Goal: Task Accomplishment & Management: Complete application form

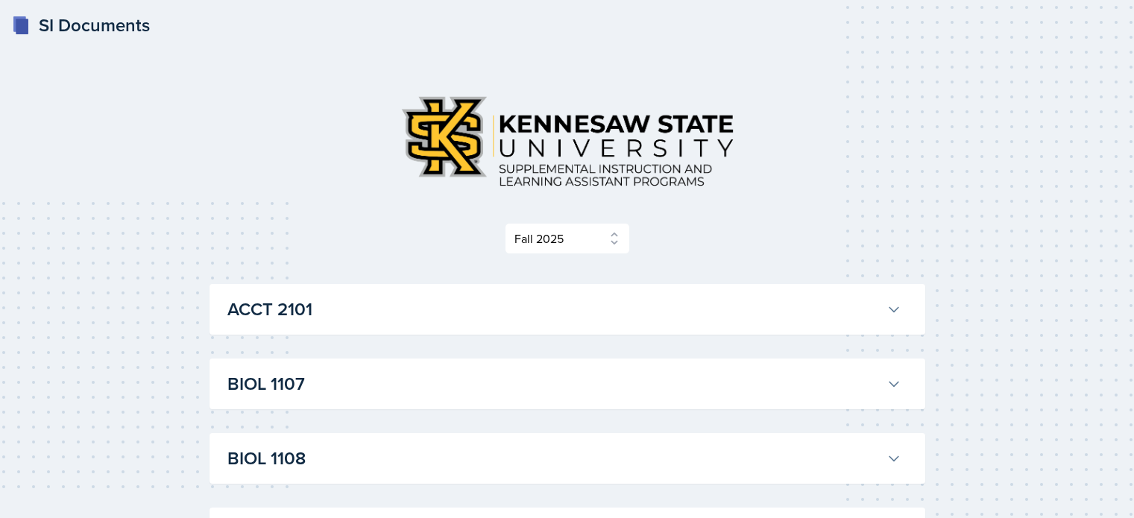
select select "2bed604d-1099-4043-b1bc-2365e8740244"
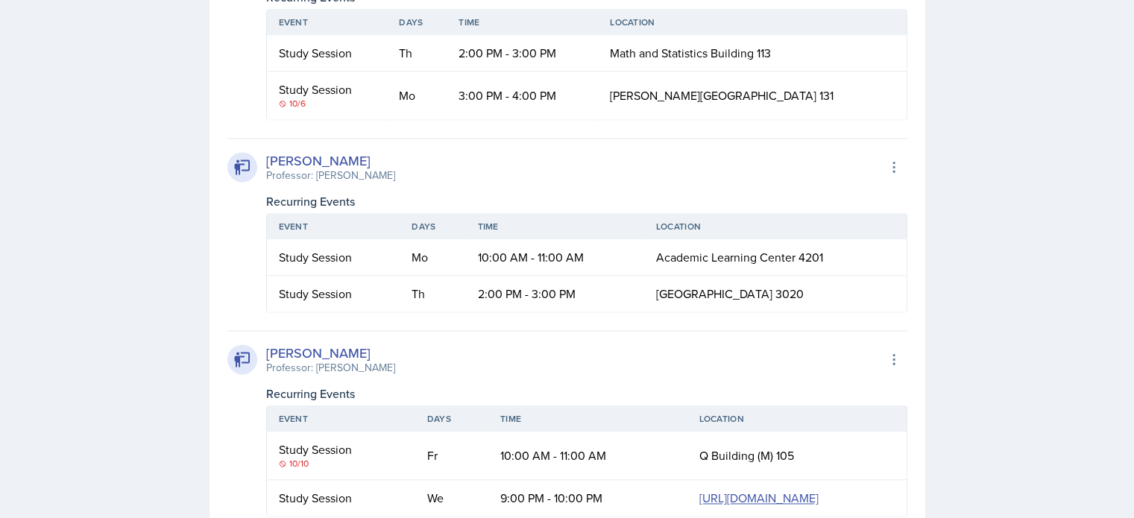
scroll to position [2161, 0]
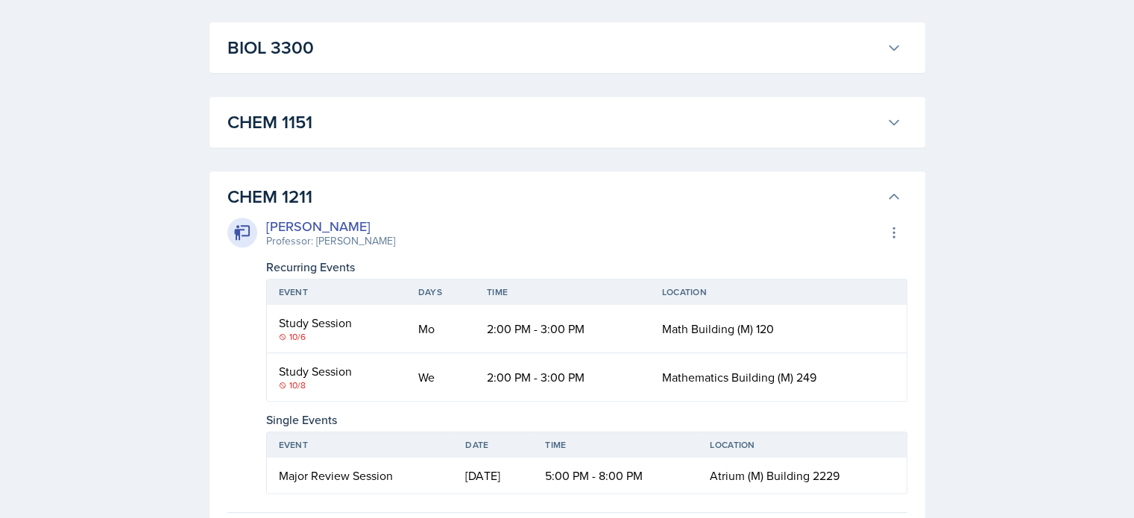
click at [429, 197] on h3 "CHEM 1211" at bounding box center [553, 196] width 653 height 27
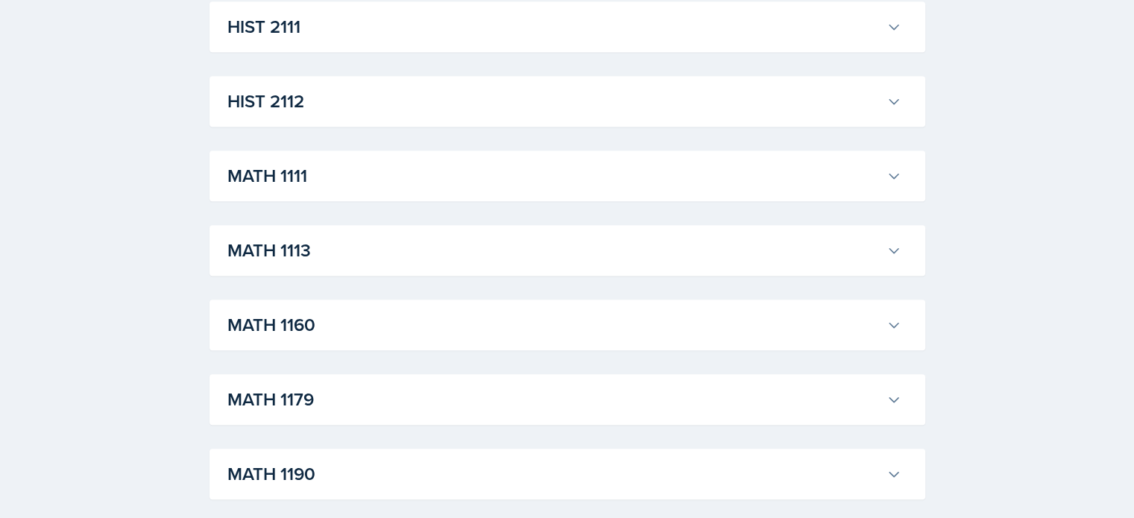
scroll to position [1259, 0]
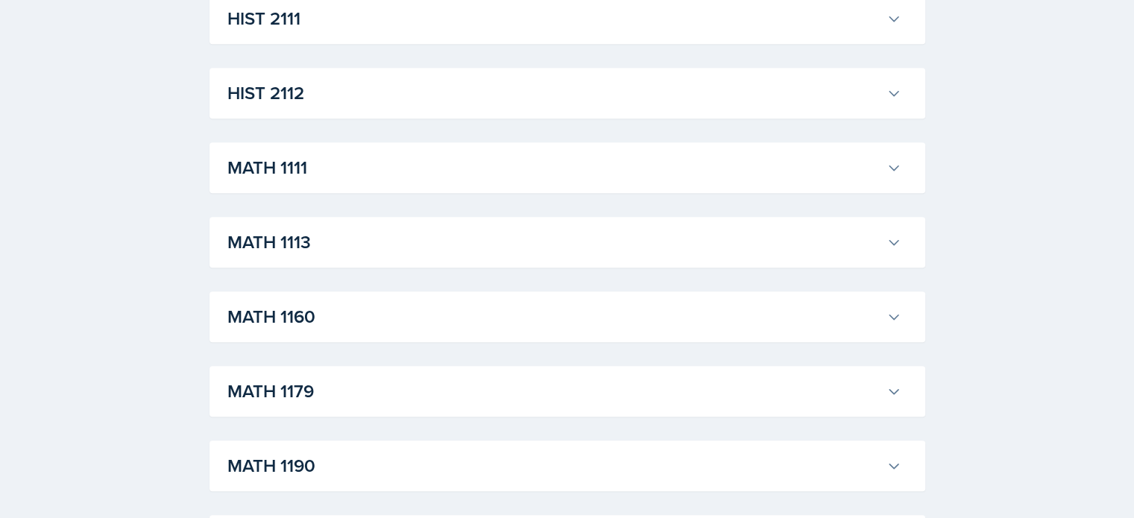
click at [396, 174] on h3 "MATH 1111" at bounding box center [553, 167] width 653 height 27
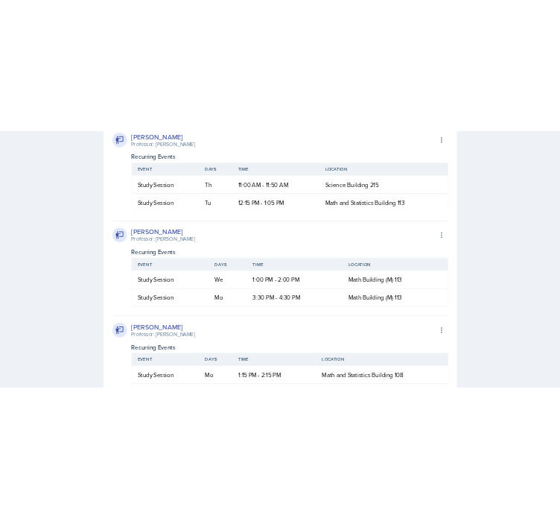
scroll to position [2358, 0]
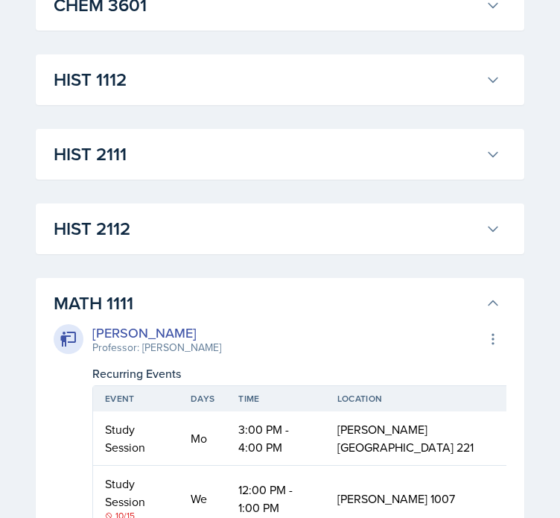
click at [209, 300] on h3 "MATH 1111" at bounding box center [267, 303] width 426 height 27
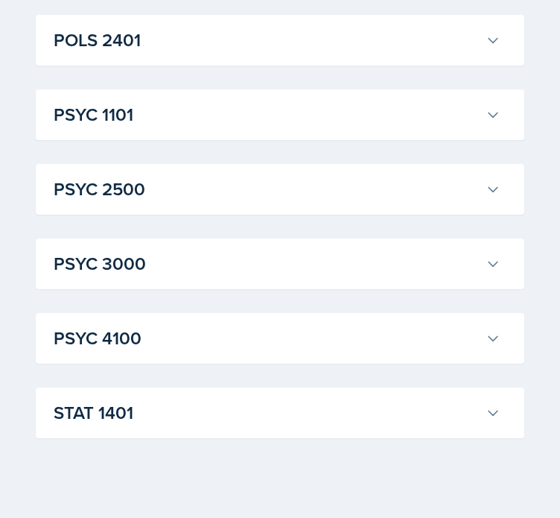
scroll to position [2111, 0]
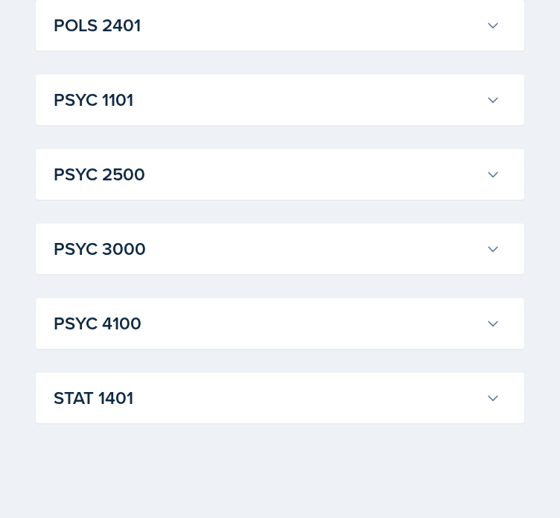
click at [199, 411] on button "STAT 1401" at bounding box center [277, 398] width 453 height 33
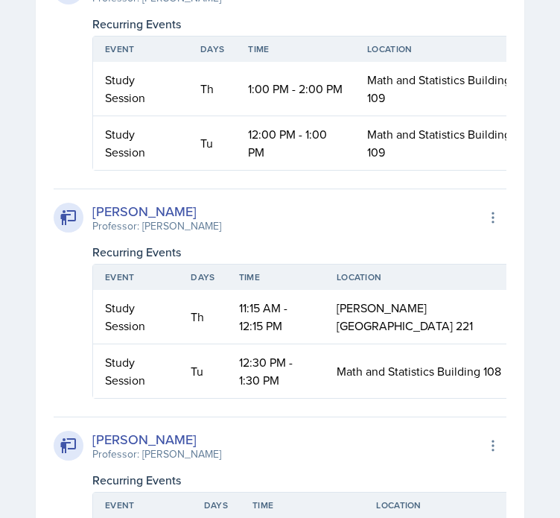
scroll to position [3831, 0]
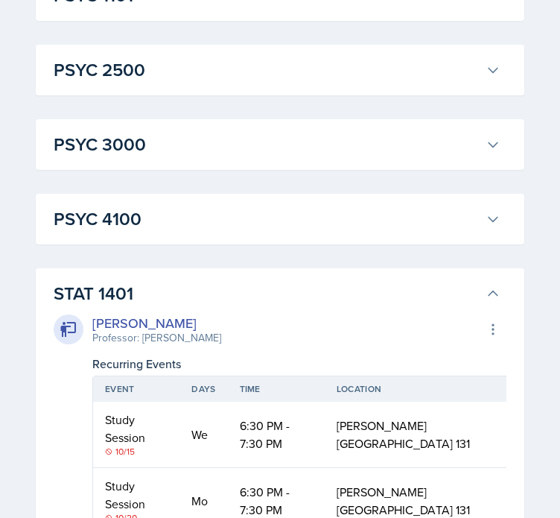
click at [371, 287] on h3 "STAT 1401" at bounding box center [267, 293] width 426 height 27
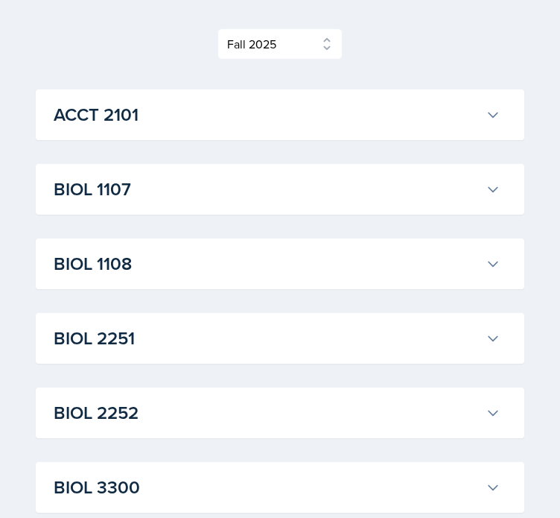
scroll to position [0, 0]
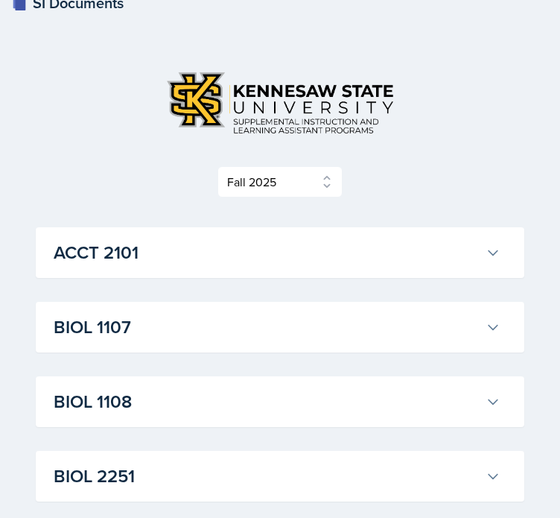
click at [394, 259] on h3 "ACCT 2101" at bounding box center [267, 252] width 426 height 27
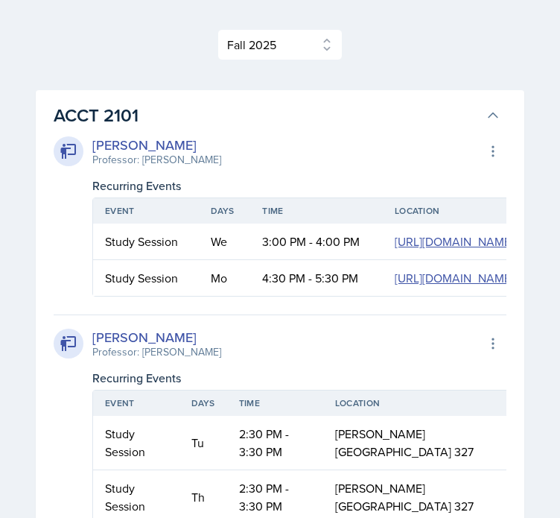
scroll to position [156, 0]
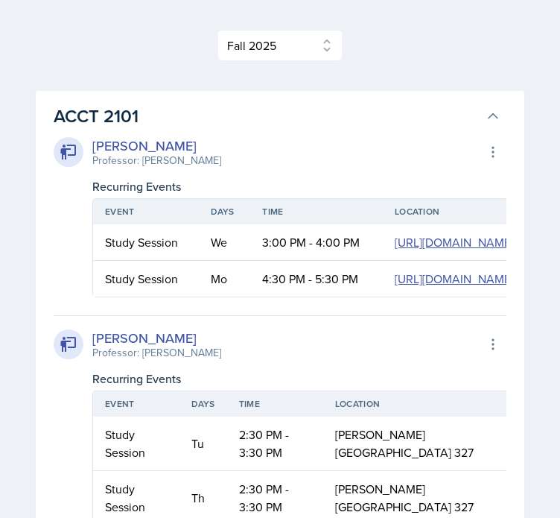
click at [303, 104] on h3 "ACCT 2101" at bounding box center [267, 116] width 426 height 27
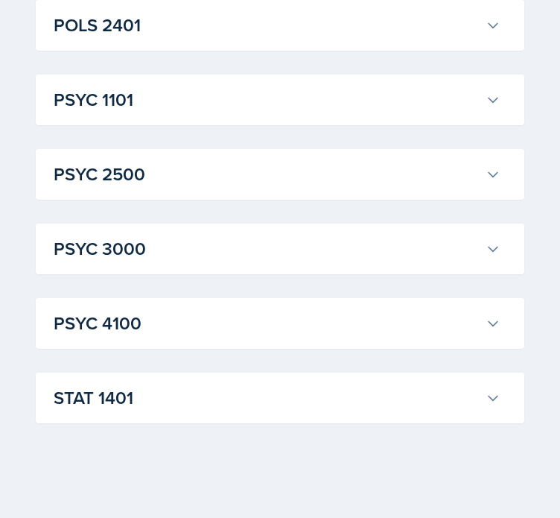
scroll to position [2111, 0]
click at [294, 238] on h3 "PSYC 3000" at bounding box center [267, 248] width 426 height 27
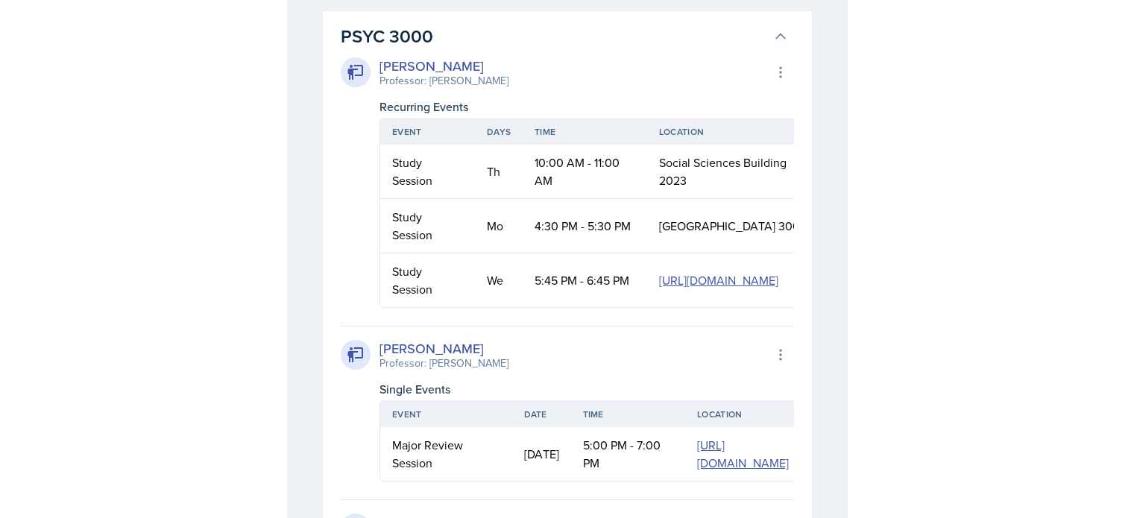
scroll to position [2324, 0]
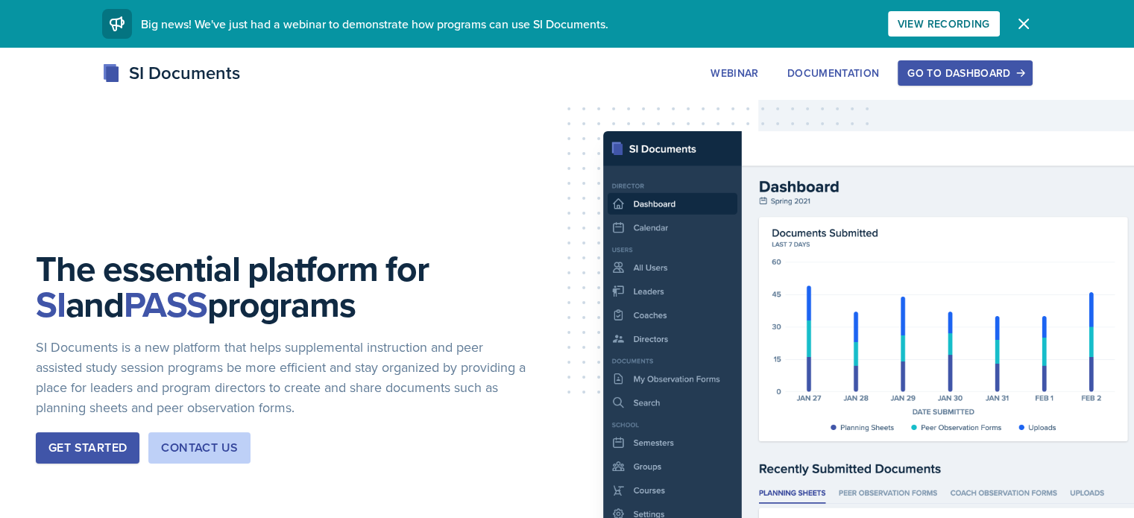
click at [999, 68] on div "Go to Dashboard" at bounding box center [964, 73] width 115 height 12
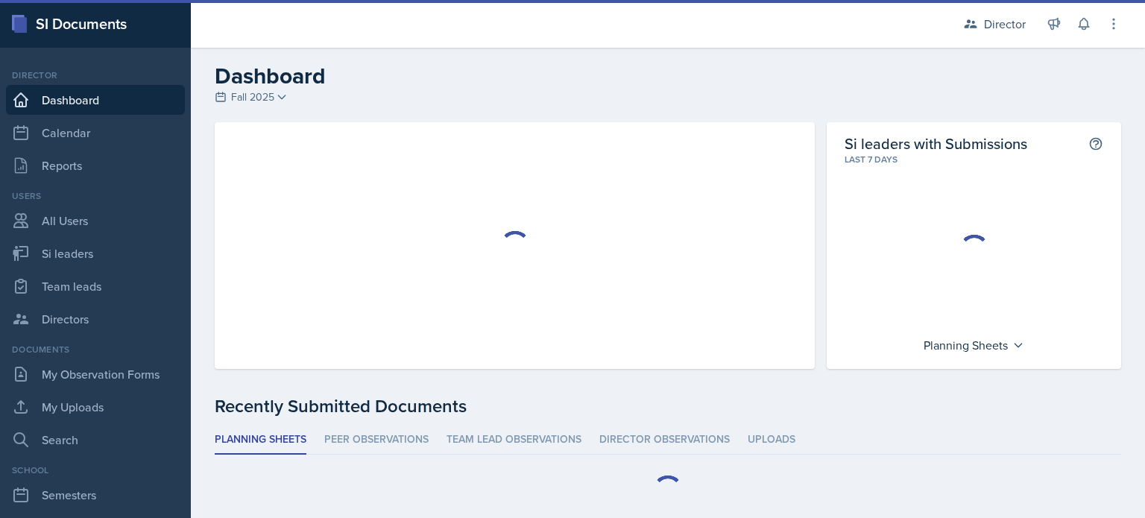
click at [89, 357] on div "Documents My Observation Forms My Uploads Search" at bounding box center [95, 399] width 179 height 112
click at [99, 383] on link "My Observation Forms" at bounding box center [95, 374] width 179 height 30
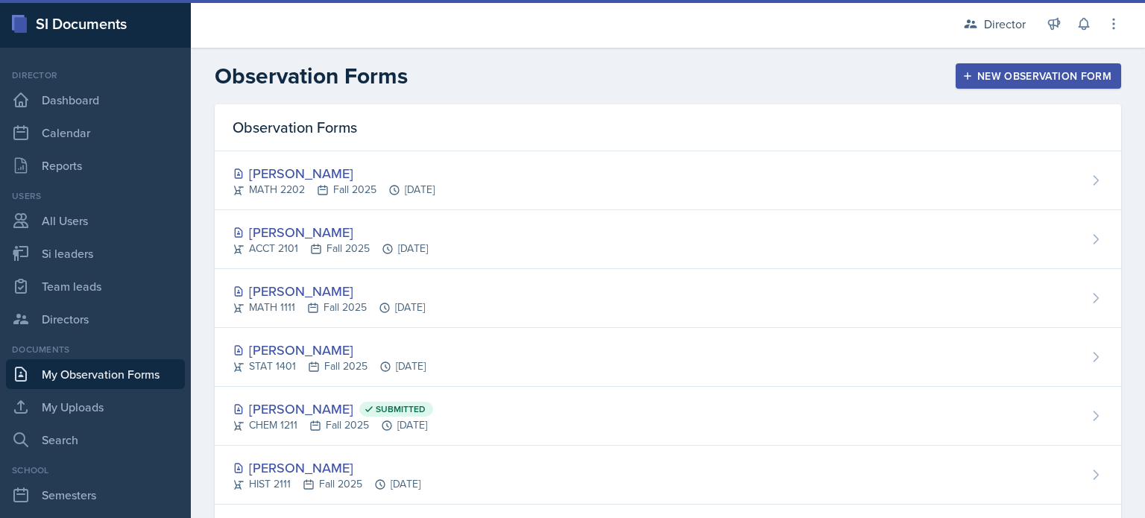
click at [1025, 78] on div "New Observation Form" at bounding box center [1038, 76] width 146 height 12
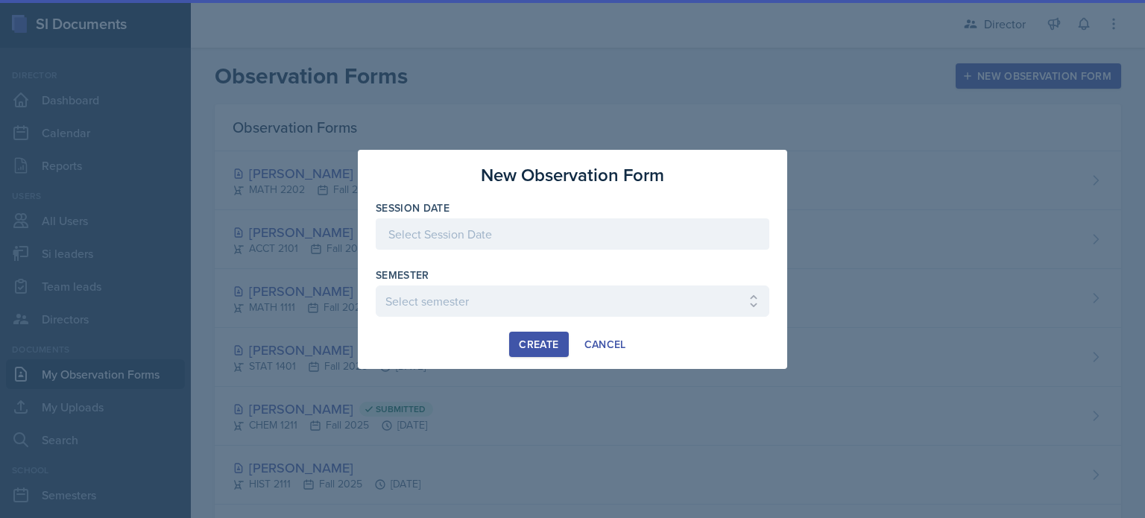
click at [587, 216] on div "Session Date" at bounding box center [572, 232] width 393 height 64
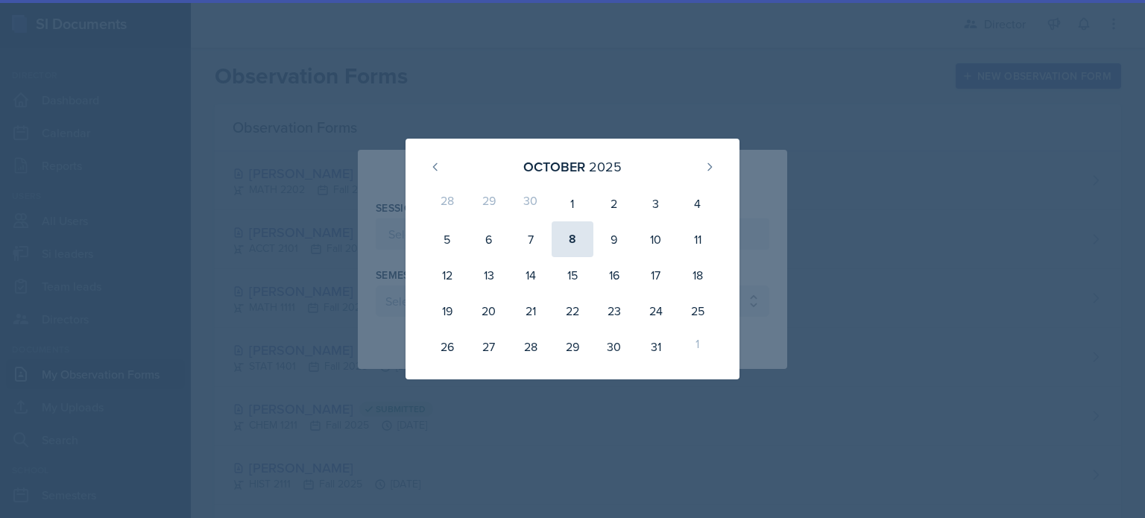
click at [566, 244] on div "8" at bounding box center [572, 239] width 42 height 36
type input "October 8th, 2025"
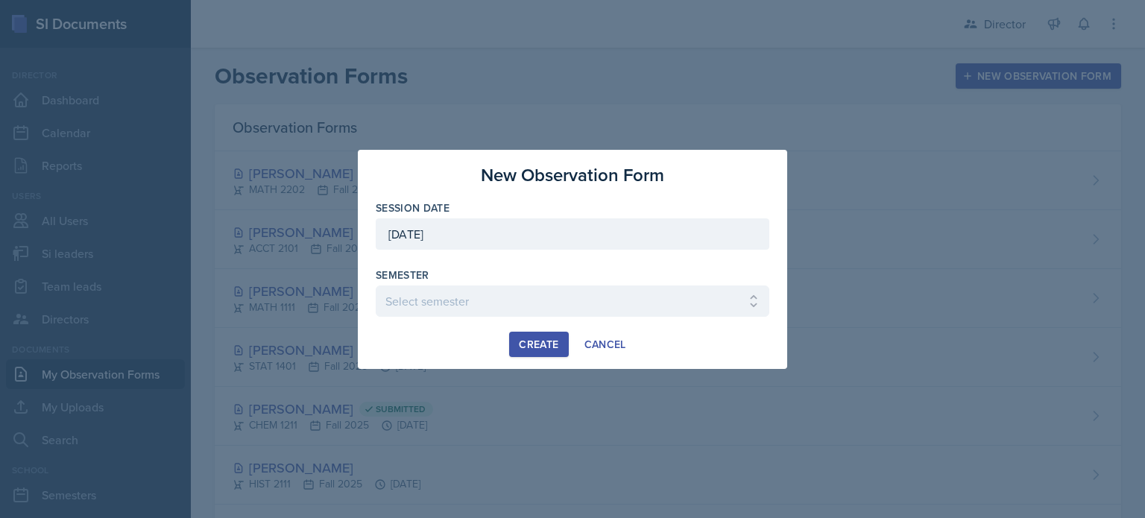
click at [490, 282] on div "Semester" at bounding box center [572, 275] width 393 height 15
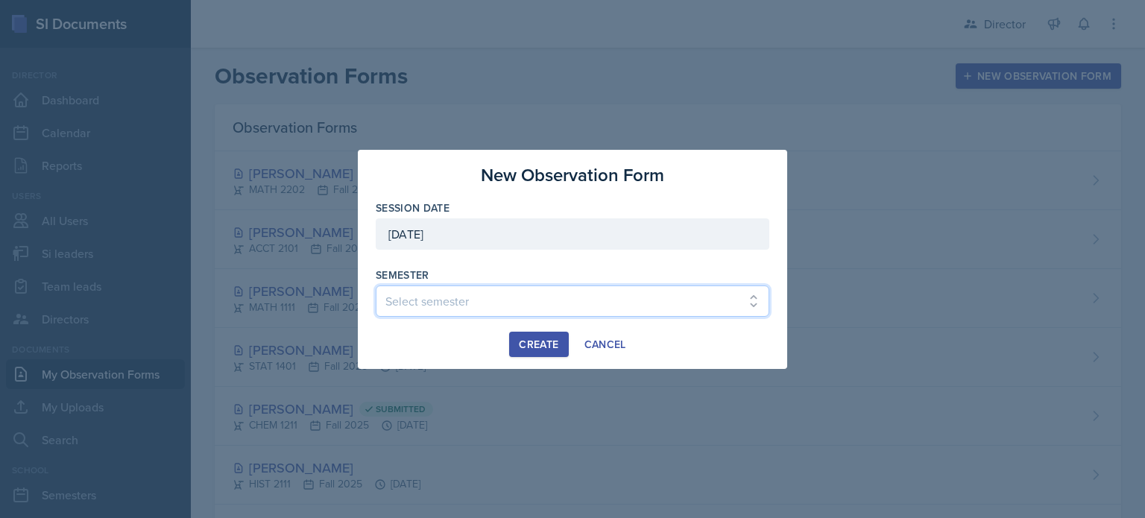
click at [474, 292] on select "Select semester Fall 2025 Summer 2025 Spring 2025 Fall 2024 Summer 2024 Spring …" at bounding box center [572, 300] width 393 height 31
select select "2bed604d-1099-4043-b1bc-2365e8740244"
click at [376, 285] on select "Select semester Fall 2025 Summer 2025 Spring 2025 Fall 2024 Summer 2024 Spring …" at bounding box center [572, 300] width 393 height 31
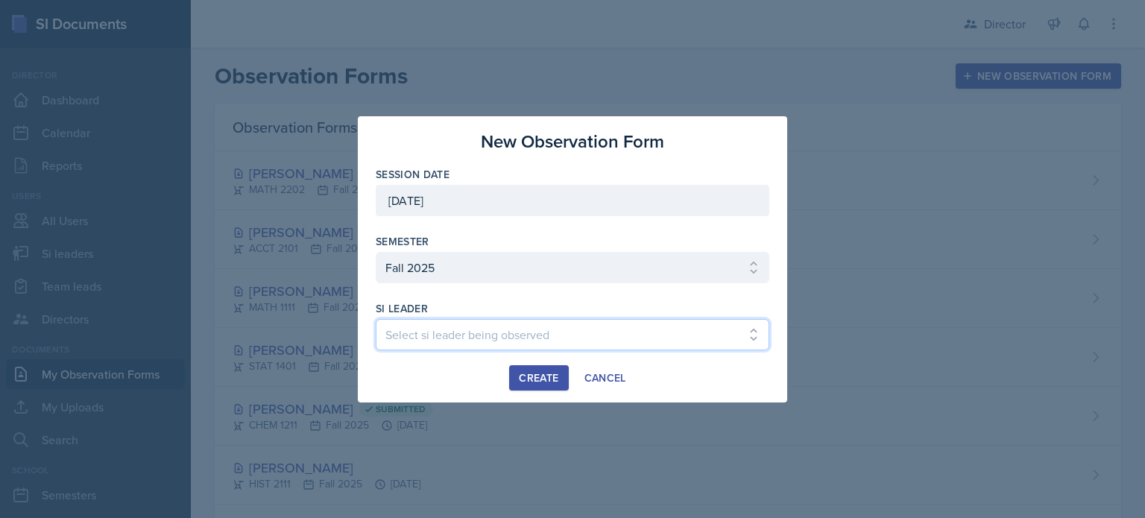
click at [486, 342] on select "Select si leader being observed Rayann Afani Sam Alderton Malk Almimar James Co…" at bounding box center [572, 334] width 393 height 31
select select "ccc45521-e57d-4b66-9d00-5859440add21"
click at [376, 319] on select "Select si leader being observed Rayann Afani Sam Alderton Malk Almimar James Co…" at bounding box center [572, 334] width 393 height 31
click at [522, 376] on div "Create" at bounding box center [538, 378] width 39 height 12
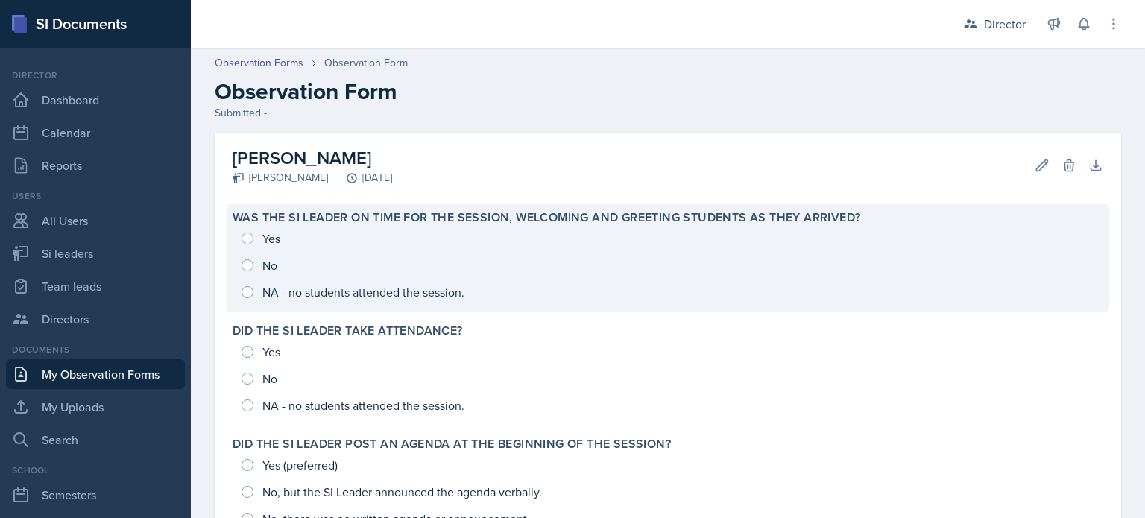
click at [246, 235] on div "Yes No NA - no students attended the session." at bounding box center [668, 265] width 870 height 80
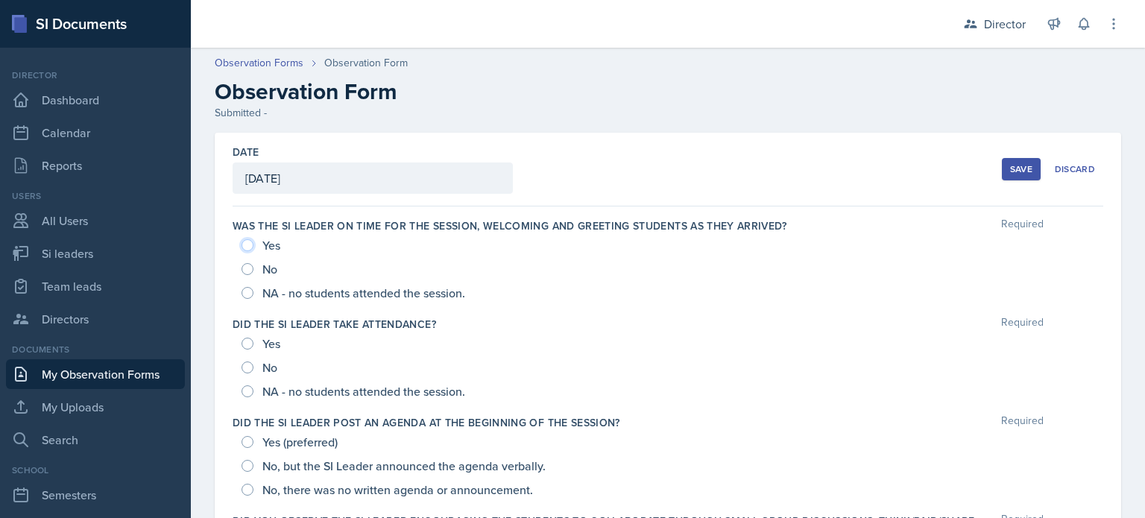
click at [251, 241] on input "Yes" at bounding box center [247, 245] width 12 height 12
radio input "true"
click at [247, 350] on div "Yes" at bounding box center [262, 344] width 42 height 24
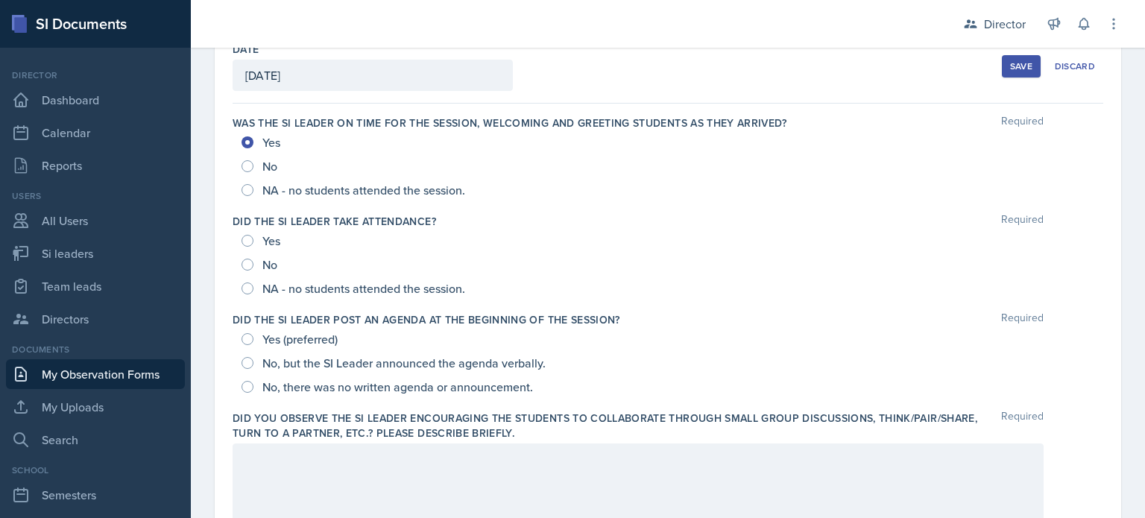
scroll to position [104, 0]
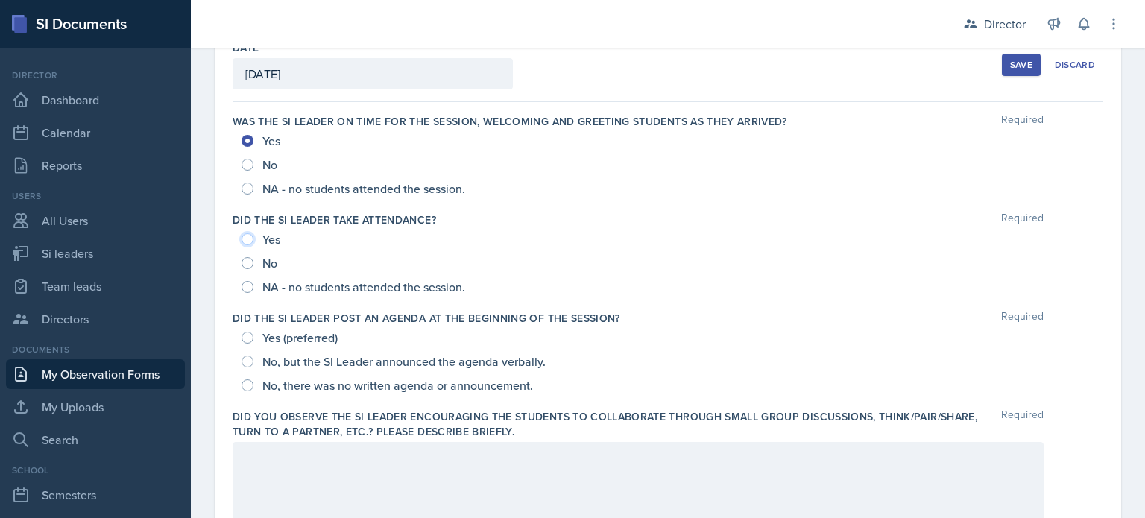
click at [243, 238] on input "Yes" at bounding box center [247, 239] width 12 height 12
radio input "true"
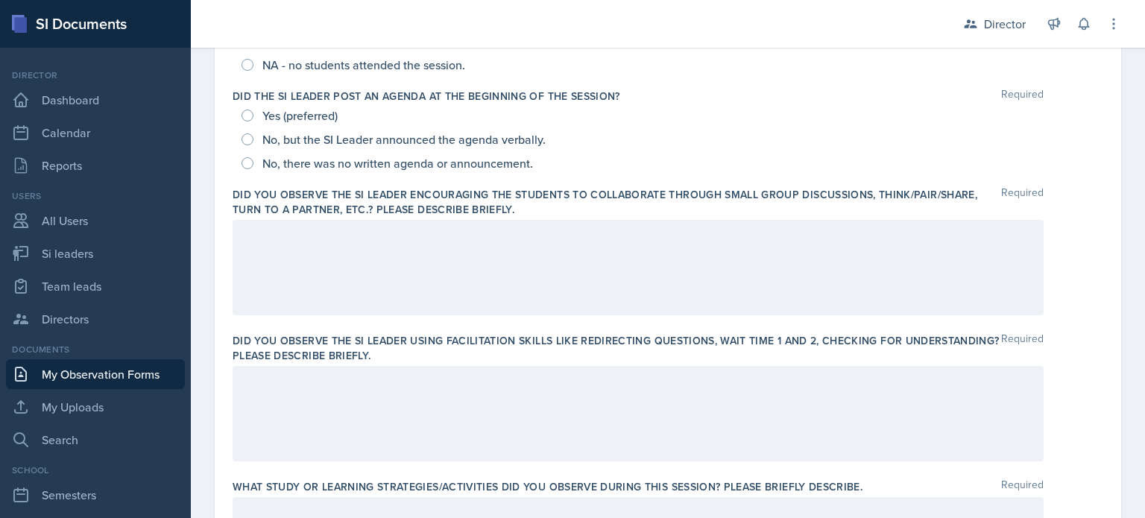
scroll to position [745, 0]
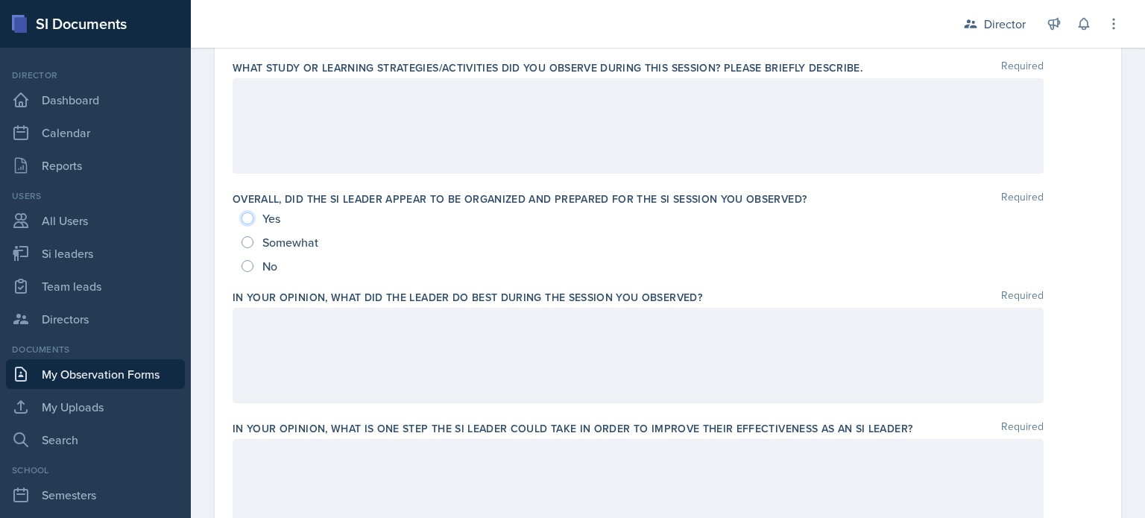
click at [247, 222] on input "Yes" at bounding box center [247, 218] width 12 height 12
radio input "true"
click at [275, 345] on div at bounding box center [638, 355] width 811 height 95
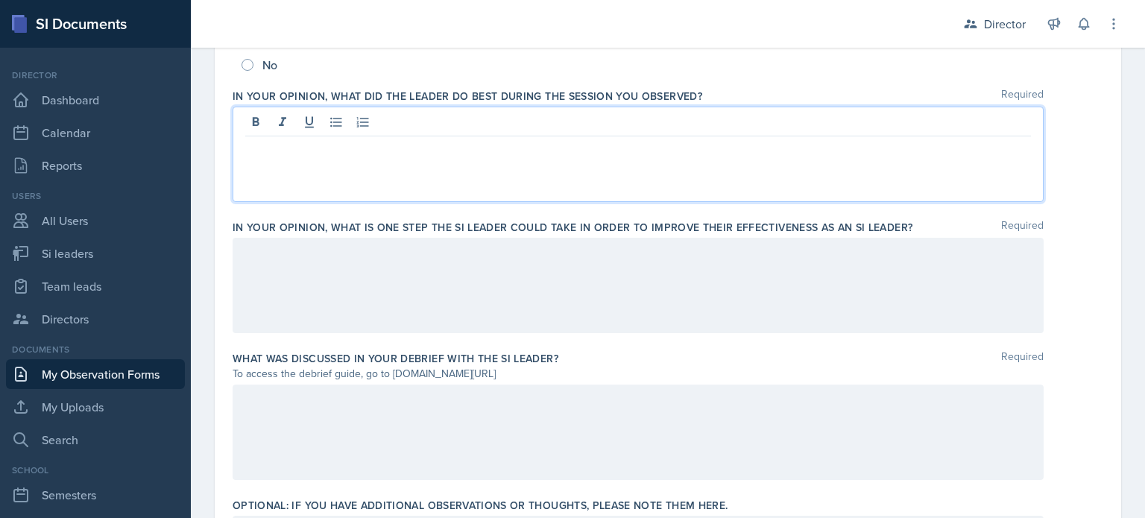
click at [322, 312] on div at bounding box center [638, 285] width 811 height 95
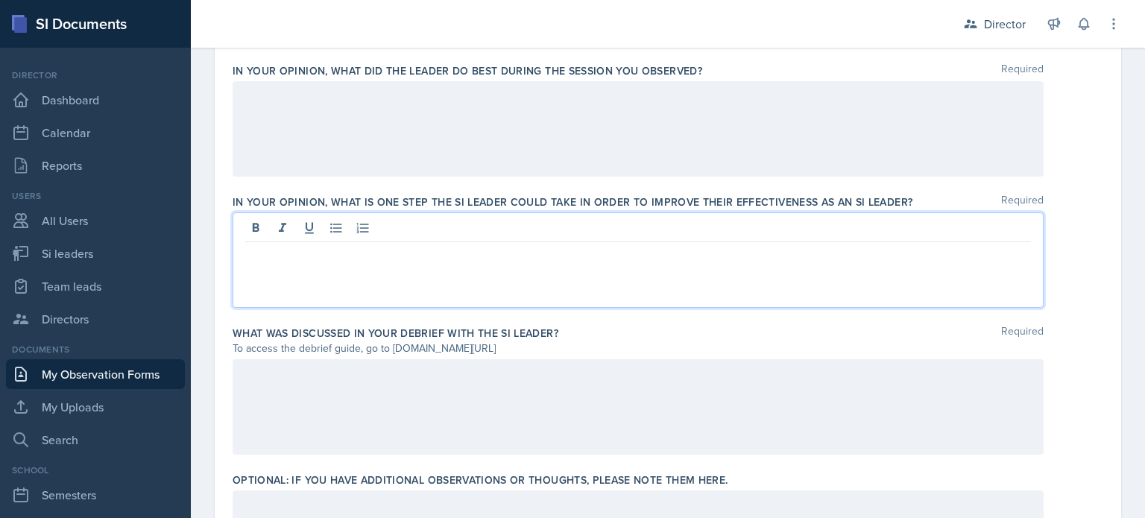
scroll to position [1098, 0]
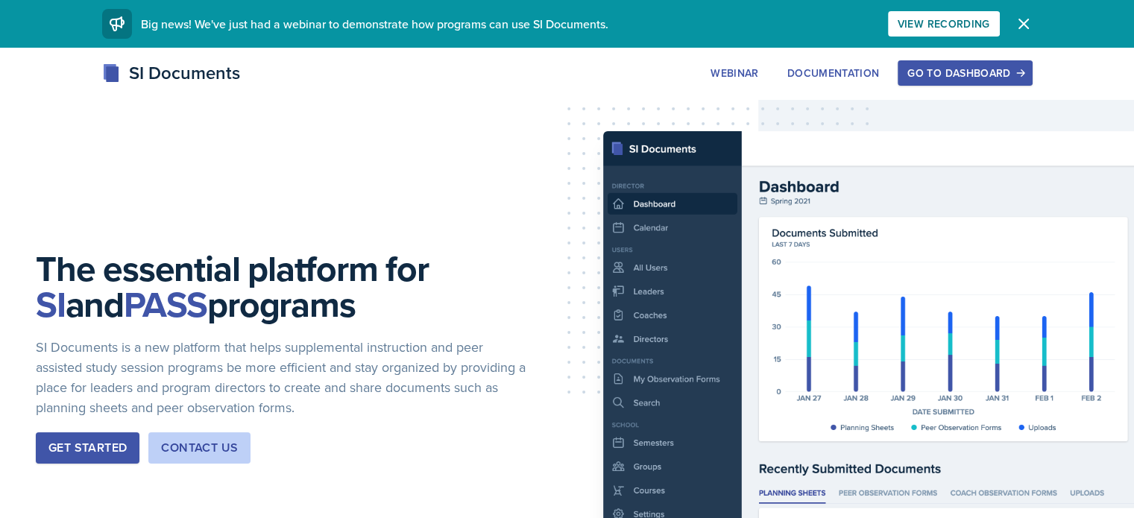
click at [1031, 64] on button "Go to Dashboard" at bounding box center [964, 72] width 134 height 25
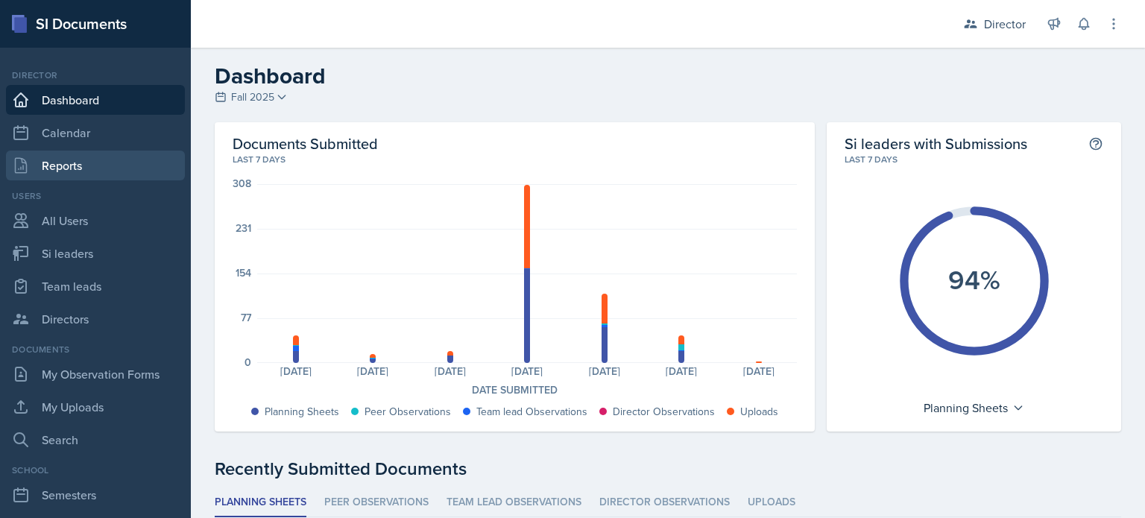
click at [104, 172] on link "Reports" at bounding box center [95, 166] width 179 height 30
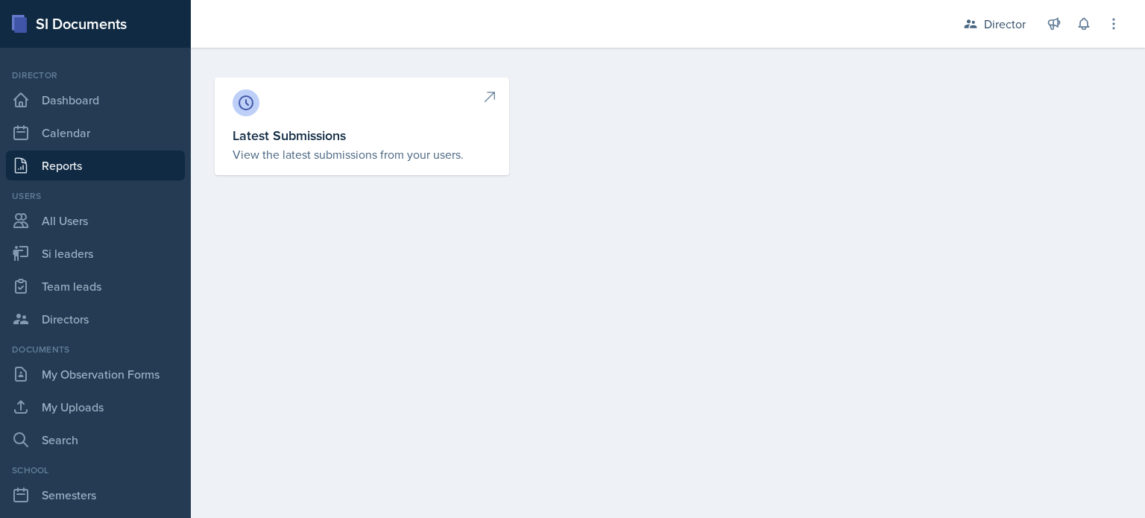
click at [332, 143] on h3 "Latest Submissions" at bounding box center [362, 135] width 259 height 20
select select "1"
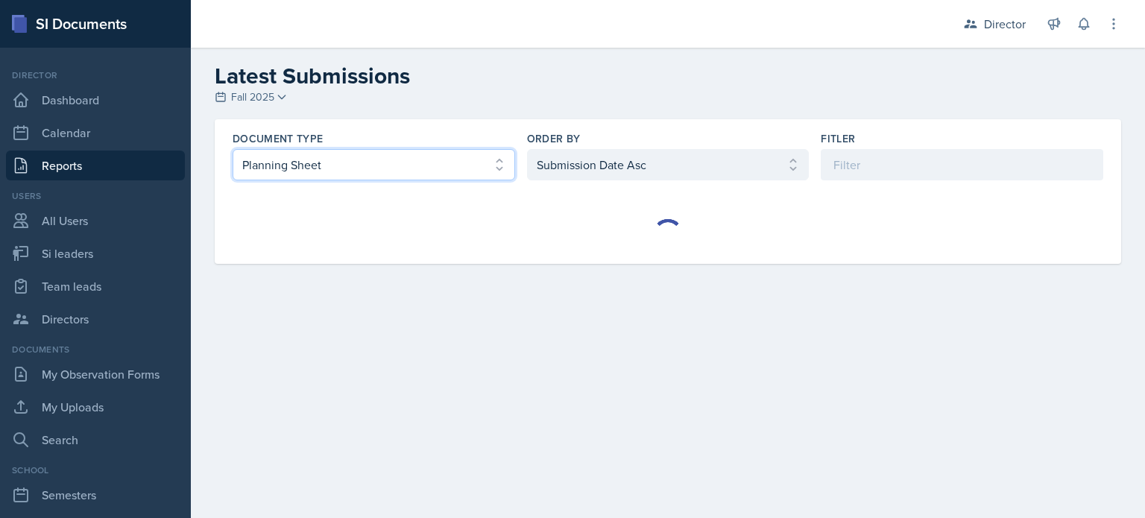
click at [400, 172] on select "Select document type Planning Sheet Peer Observation Form Team lead Observation…" at bounding box center [374, 164] width 282 height 31
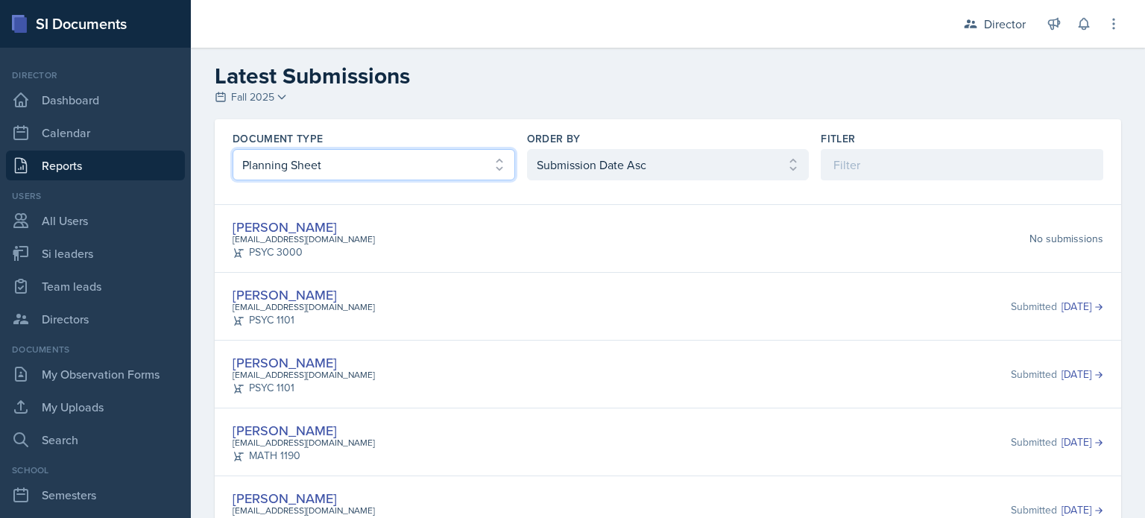
select select "3"
click at [233, 149] on select "Select document type Planning Sheet Peer Observation Form Team lead Observation…" at bounding box center [374, 164] width 282 height 31
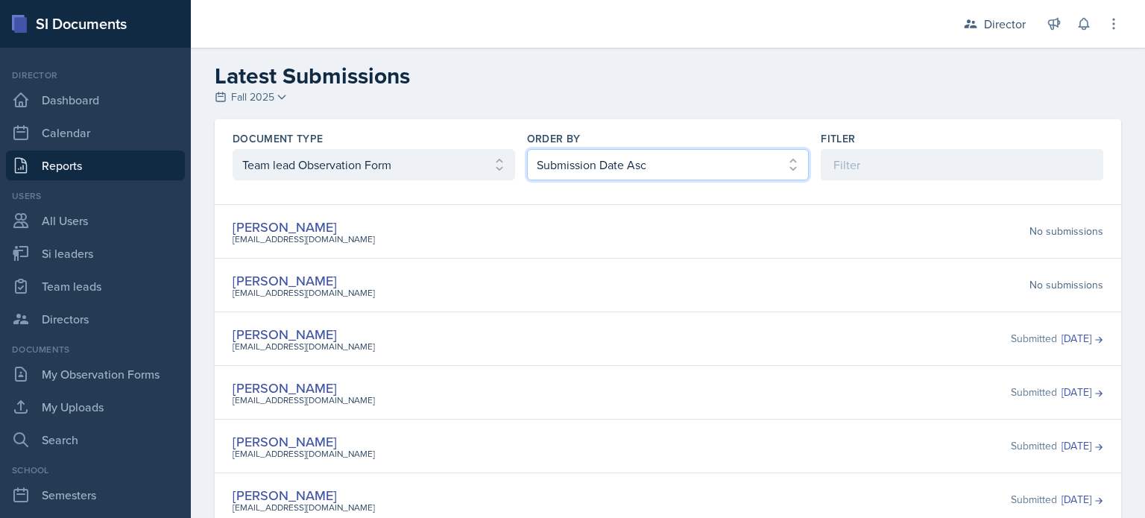
click at [558, 167] on select "Select order by Submission Date Asc Submission Date Desc User Last Name" at bounding box center [668, 164] width 282 height 31
select select "2"
click at [527, 149] on select "Select order by Submission Date Asc Submission Date Desc User Last Name" at bounding box center [668, 164] width 282 height 31
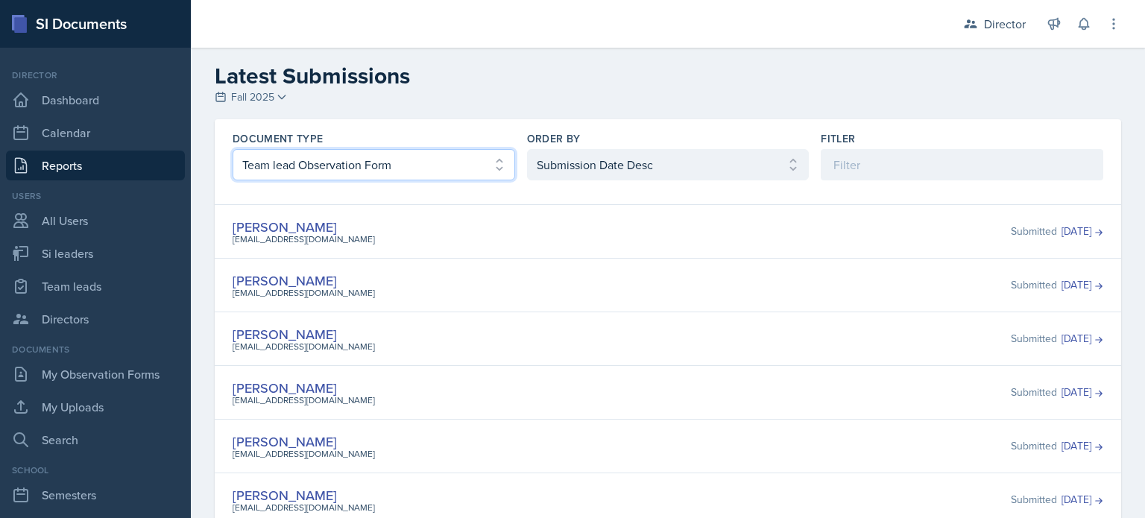
click at [417, 160] on select "Select document type Planning Sheet Peer Observation Form Team lead Observation…" at bounding box center [374, 164] width 282 height 31
select select "2"
click at [233, 149] on select "Select document type Planning Sheet Peer Observation Form Team lead Observation…" at bounding box center [374, 164] width 282 height 31
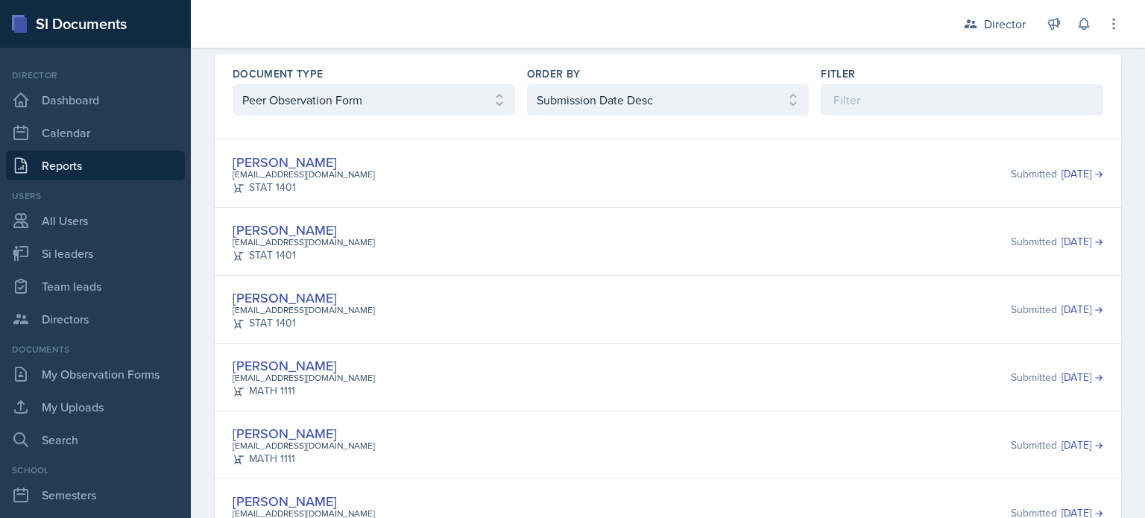
scroll to position [66, 0]
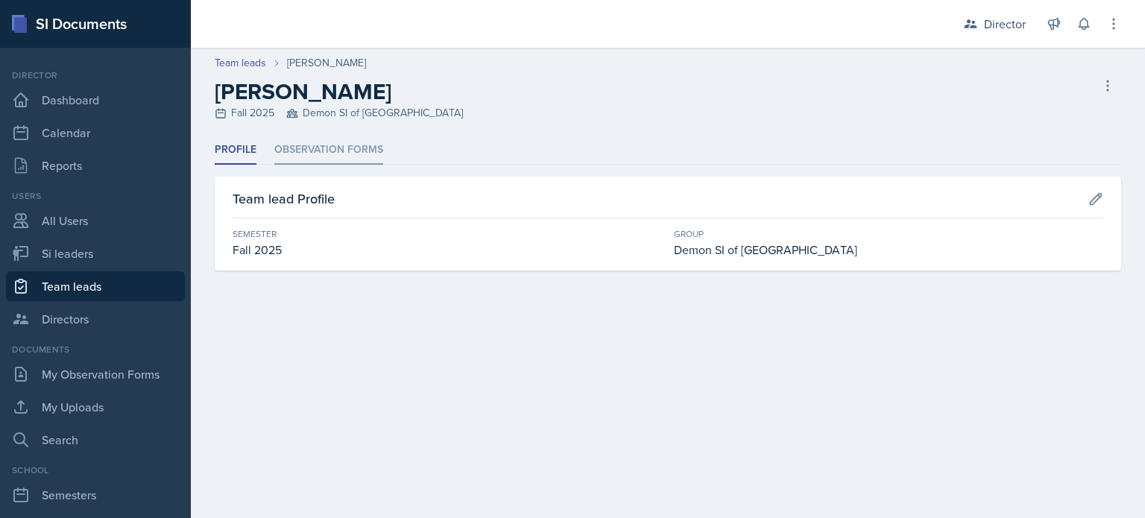
click at [357, 156] on li "Observation Forms" at bounding box center [328, 150] width 109 height 29
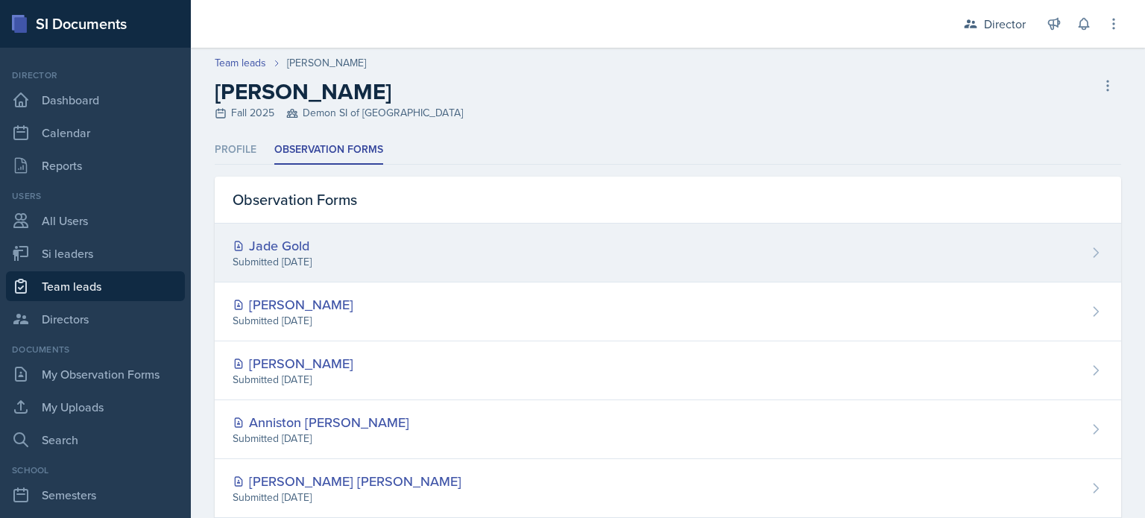
click at [370, 272] on div "Jade Gold Submitted Oct 7th, 2025" at bounding box center [668, 253] width 906 height 59
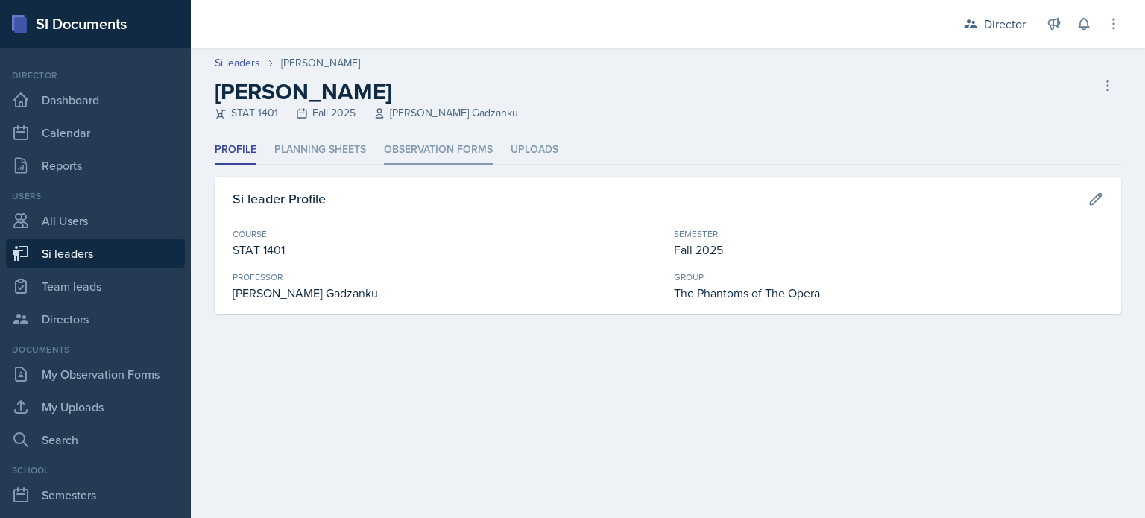
click at [412, 145] on li "Observation Forms" at bounding box center [438, 150] width 109 height 29
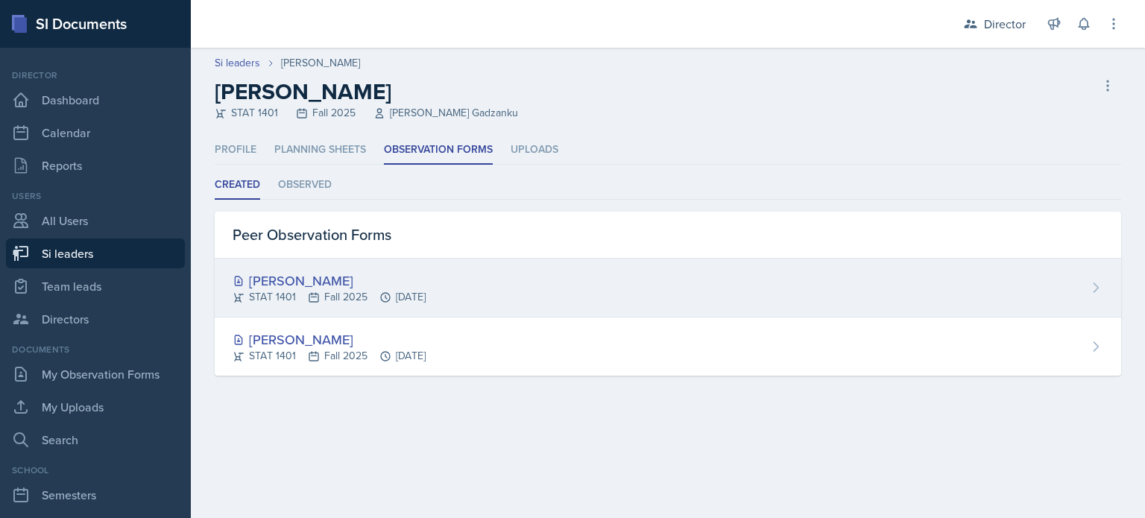
click at [369, 279] on div "[PERSON_NAME]" at bounding box center [329, 281] width 193 height 20
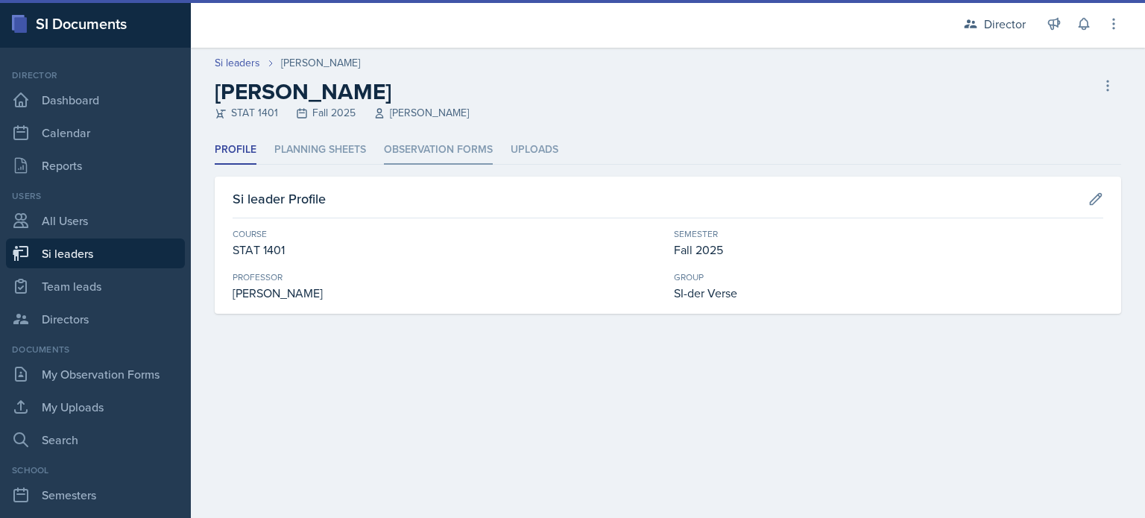
click at [407, 151] on li "Observation Forms" at bounding box center [438, 150] width 109 height 29
click at [434, 144] on li "Observation Forms" at bounding box center [438, 150] width 109 height 29
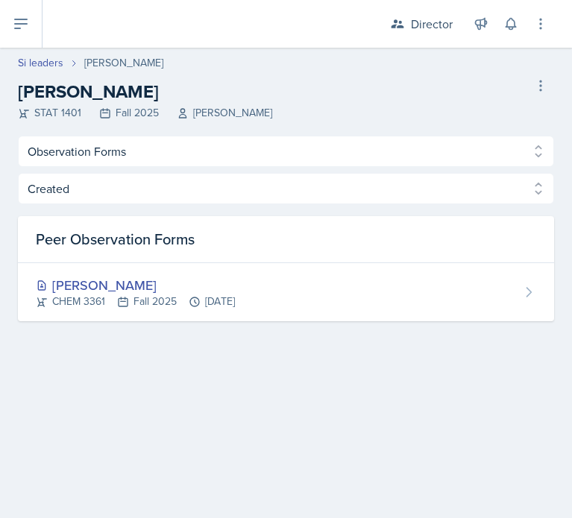
select select "Observation Forms"
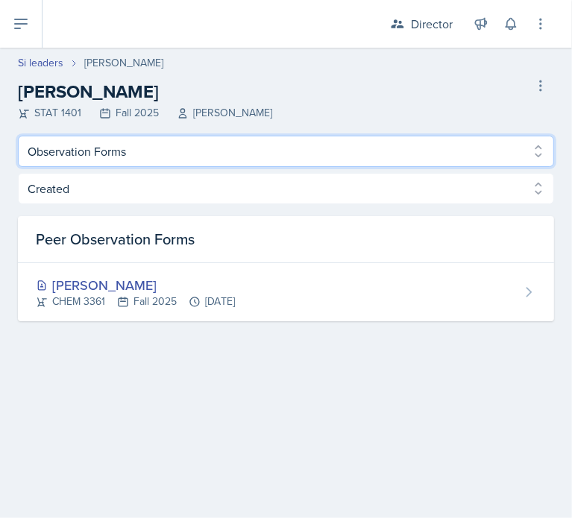
click at [247, 154] on select "Profile Planning Sheets Observation Forms Uploads" at bounding box center [286, 151] width 536 height 31
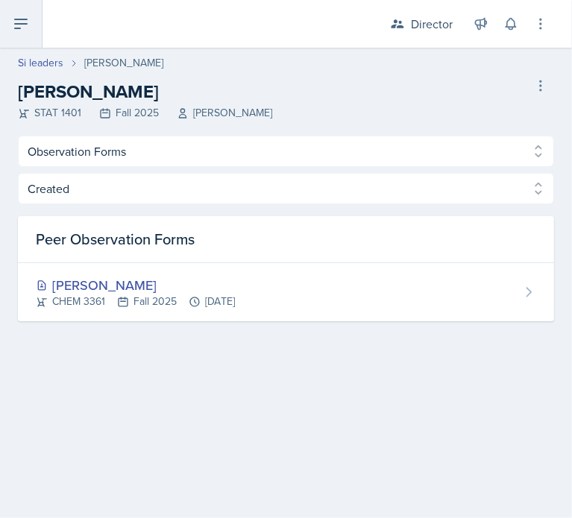
click at [41, 32] on button at bounding box center [21, 24] width 42 height 48
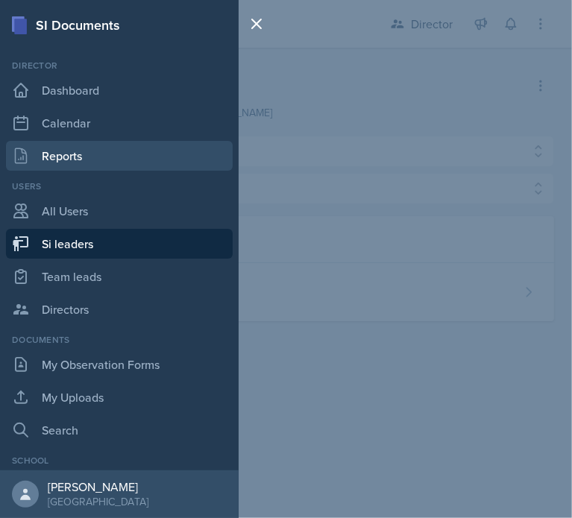
click at [86, 166] on link "Reports" at bounding box center [119, 156] width 227 height 30
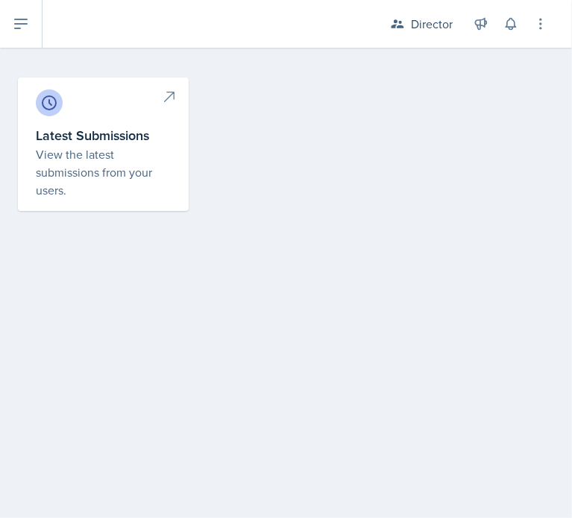
click at [146, 149] on p "View the latest submissions from your users." at bounding box center [103, 172] width 135 height 54
select select "1"
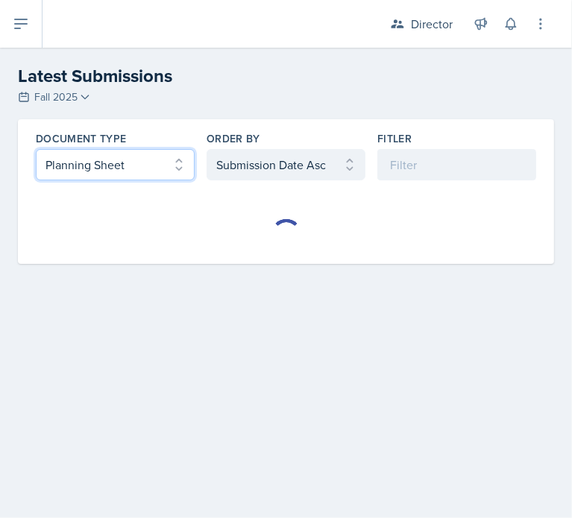
click at [158, 167] on select "Select document type Planning Sheet Peer Observation Form Team lead Observation…" at bounding box center [115, 164] width 159 height 31
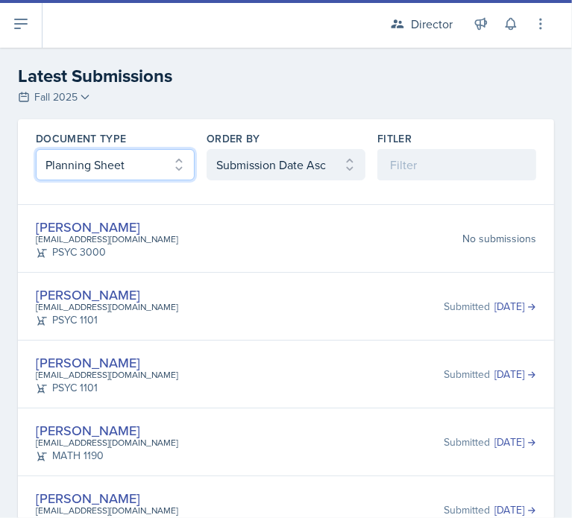
click at [36, 149] on select "Select document type Planning Sheet Peer Observation Form Team lead Observation…" at bounding box center [115, 164] width 159 height 31
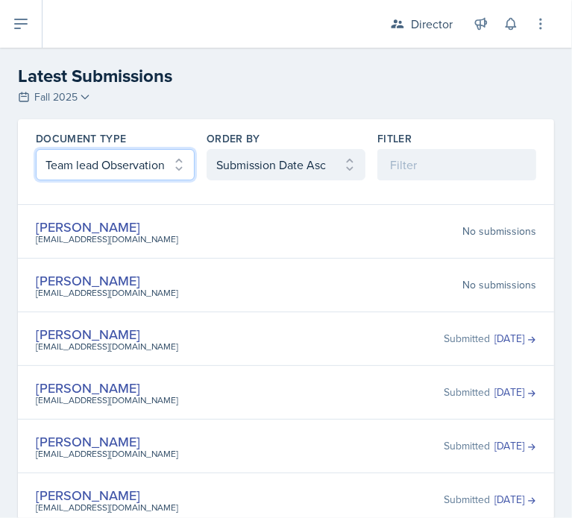
click at [175, 156] on select "Select document type Planning Sheet Peer Observation Form Team lead Observation…" at bounding box center [115, 164] width 159 height 31
select select "2"
click at [36, 149] on select "Select document type Planning Sheet Peer Observation Form Team lead Observation…" at bounding box center [115, 164] width 159 height 31
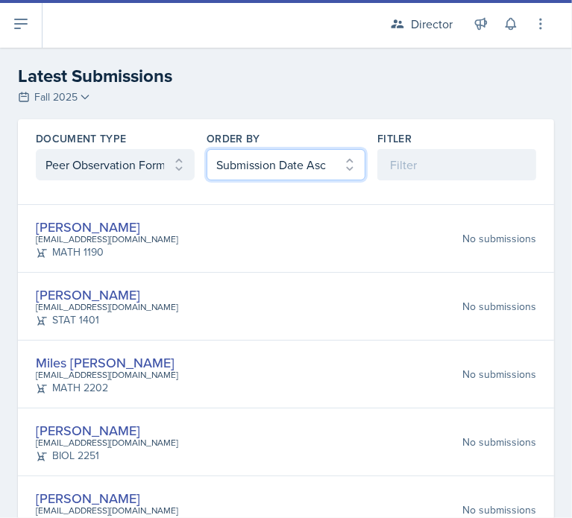
click at [263, 166] on select "Select order by Submission Date Asc Submission Date Desc User Last Name" at bounding box center [285, 164] width 159 height 31
select select "2"
click at [206, 149] on select "Select order by Submission Date Asc Submission Date Desc User Last Name" at bounding box center [285, 164] width 159 height 31
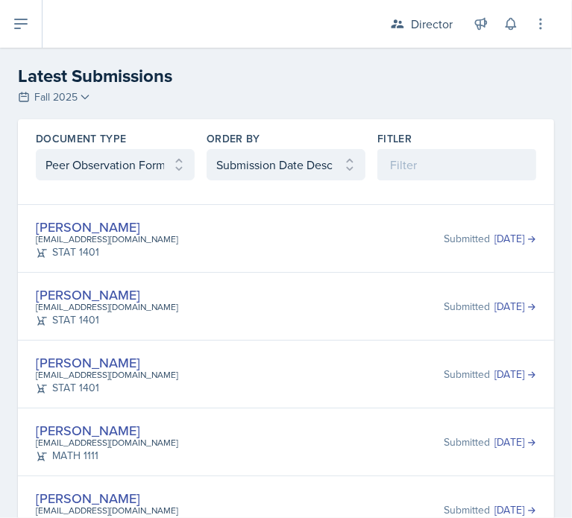
click at [122, 184] on div "Document Type Select document type Planning Sheet Peer Observation Form Team le…" at bounding box center [286, 155] width 536 height 73
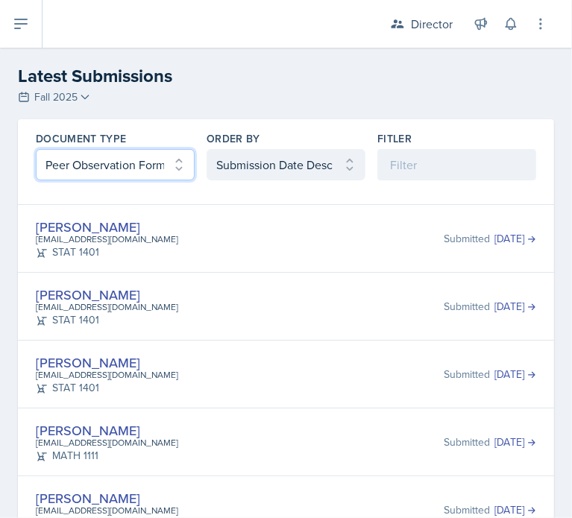
click at [137, 174] on select "Select document type Planning Sheet Peer Observation Form Team lead Observation…" at bounding box center [115, 164] width 159 height 31
select select "3"
click at [36, 149] on select "Select document type Planning Sheet Peer Observation Form Team lead Observation…" at bounding box center [115, 164] width 159 height 31
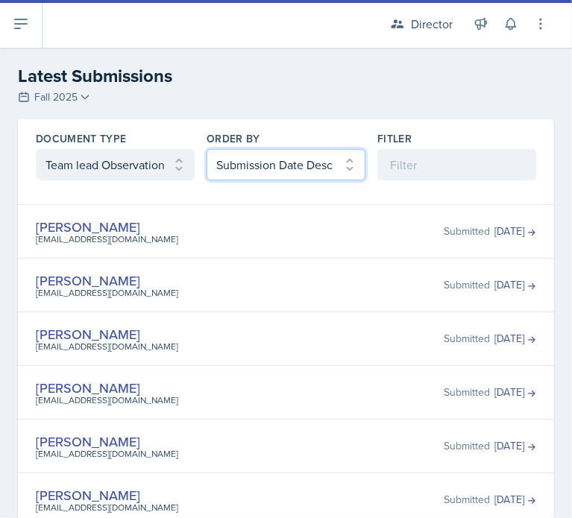
click at [256, 178] on select "Select order by Submission Date Asc Submission Date Desc User Last Name" at bounding box center [285, 164] width 159 height 31
click at [206, 149] on select "Select order by Submission Date Asc Submission Date Desc User Last Name" at bounding box center [285, 164] width 159 height 31
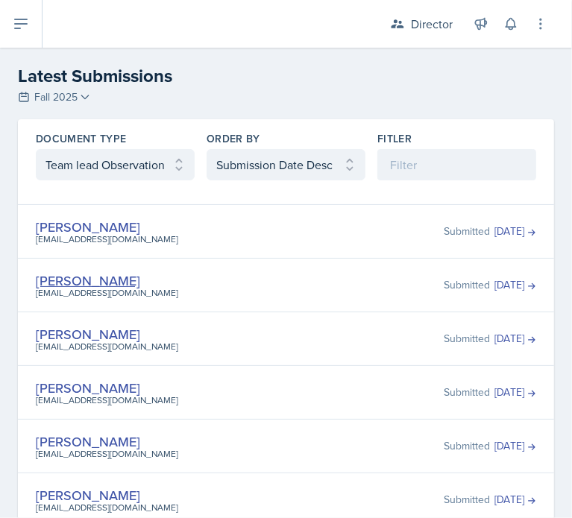
drag, startPoint x: 133, startPoint y: 279, endPoint x: 123, endPoint y: 275, distance: 11.4
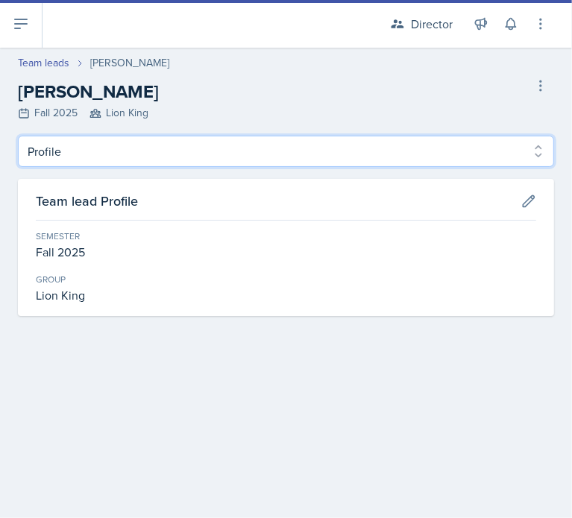
click at [136, 141] on select "Profile Observation Forms" at bounding box center [286, 151] width 536 height 31
select select "Observation Forms"
click at [18, 136] on select "Profile Observation Forms" at bounding box center [286, 151] width 536 height 31
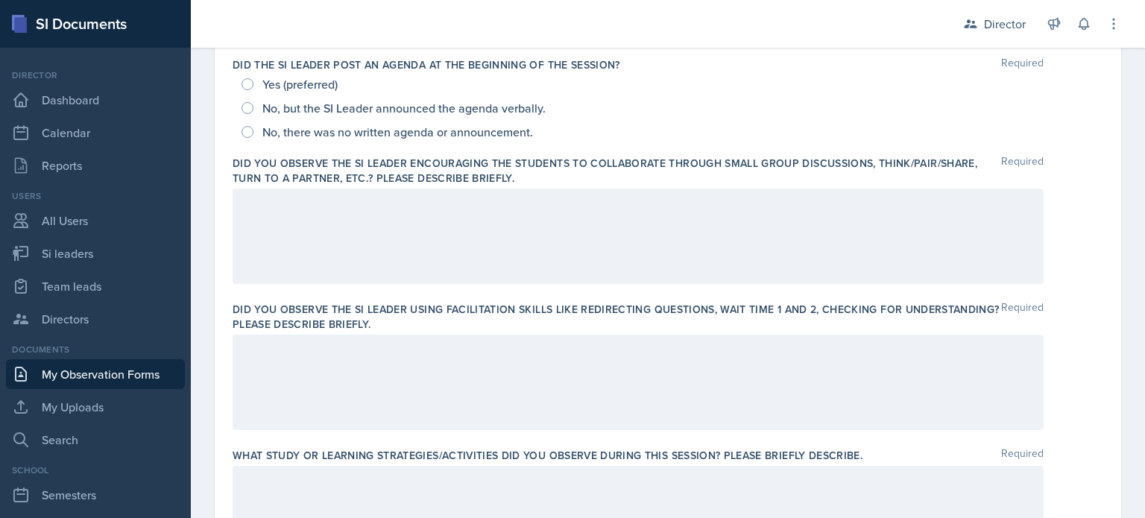
scroll to position [360, 0]
click at [341, 221] on div at bounding box center [638, 233] width 811 height 95
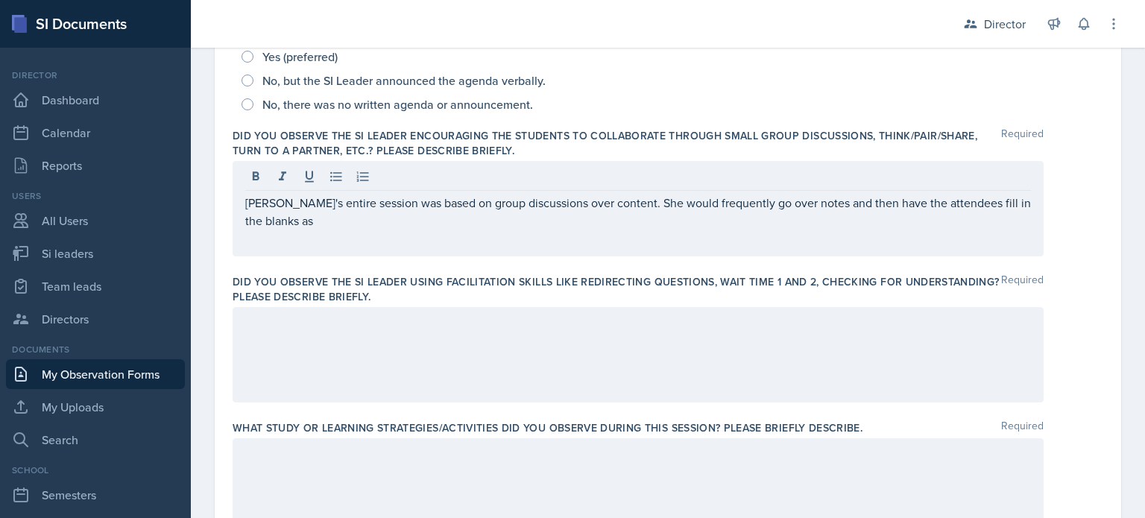
click at [346, 342] on div at bounding box center [638, 354] width 811 height 95
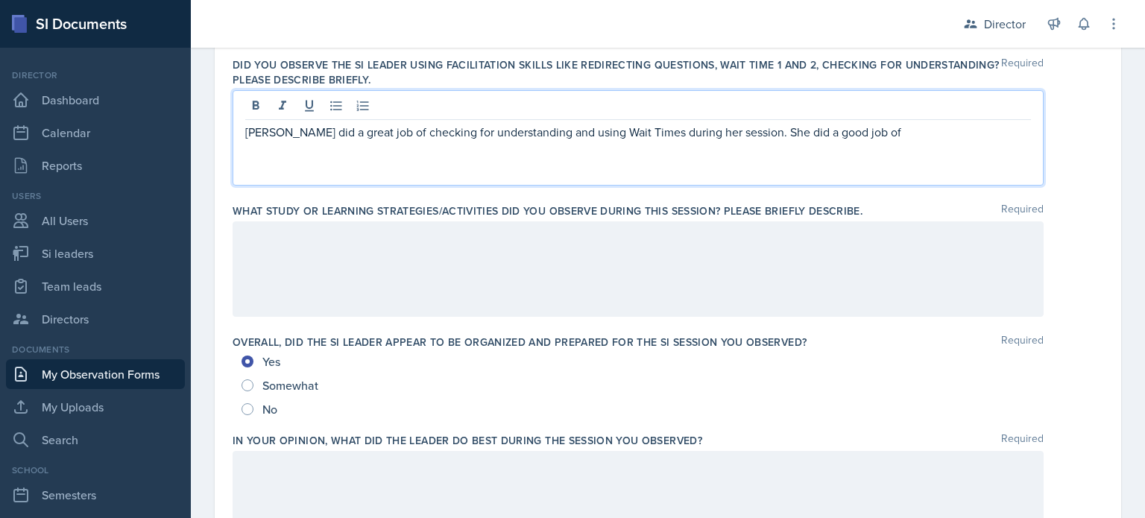
click at [300, 279] on div at bounding box center [638, 268] width 811 height 95
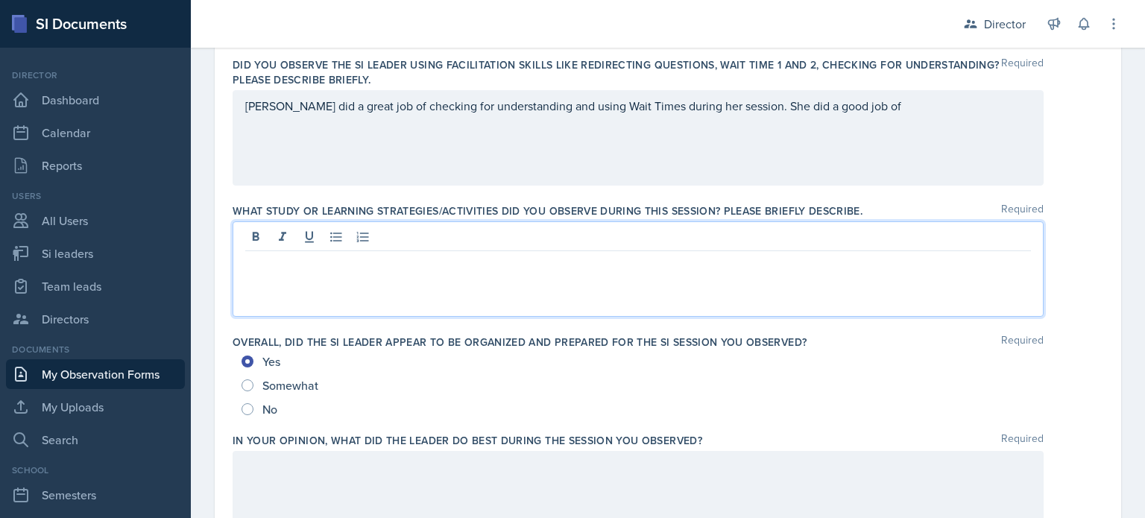
scroll to position [628, 0]
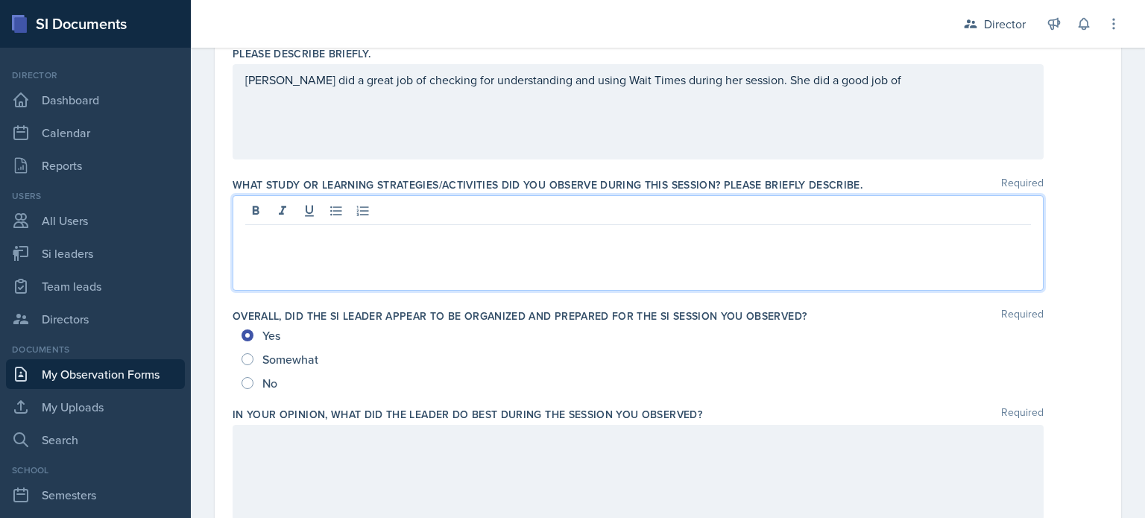
click at [304, 232] on p at bounding box center [637, 237] width 785 height 18
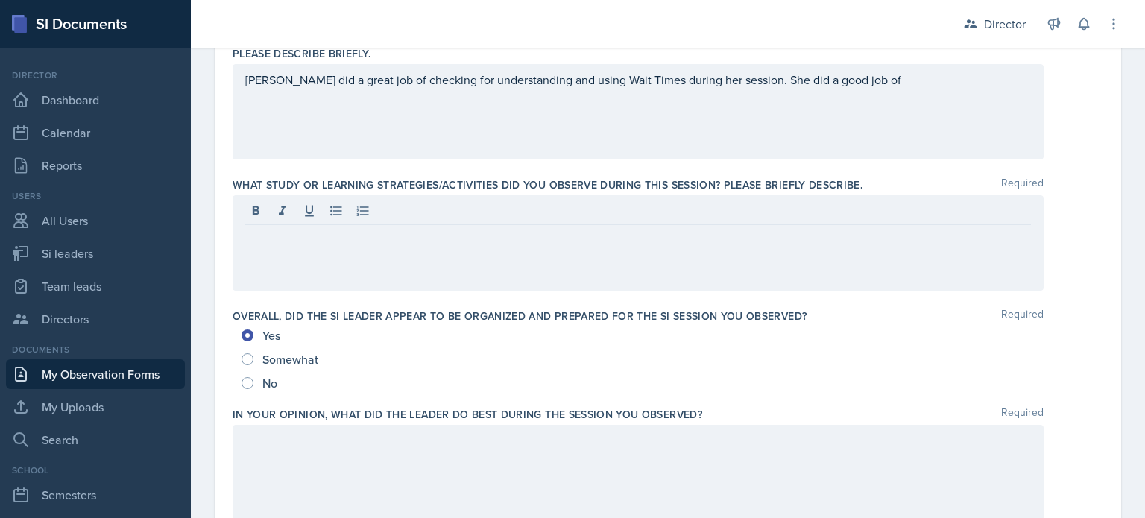
click at [850, 89] on div "[PERSON_NAME] did a great job of checking for understanding and using Wait Time…" at bounding box center [638, 111] width 811 height 95
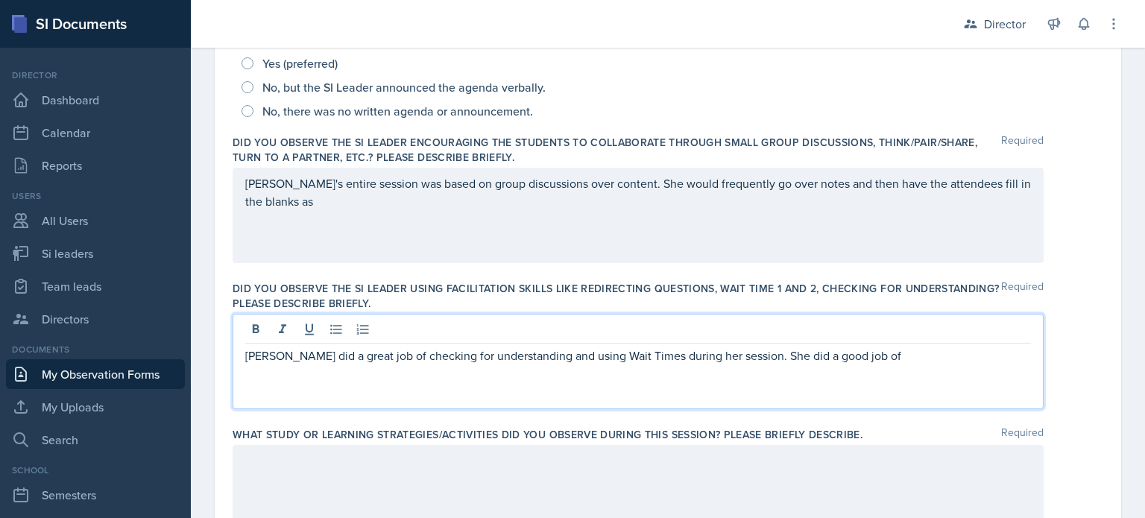
scroll to position [376, 0]
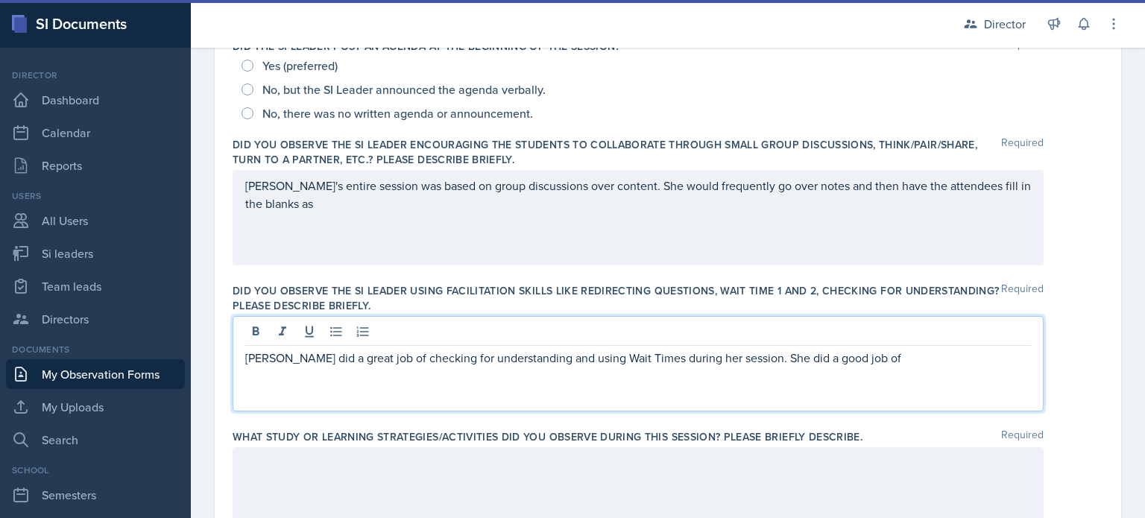
click at [383, 217] on div "[PERSON_NAME]'s entire session was based on group discussions over content. She…" at bounding box center [638, 217] width 811 height 95
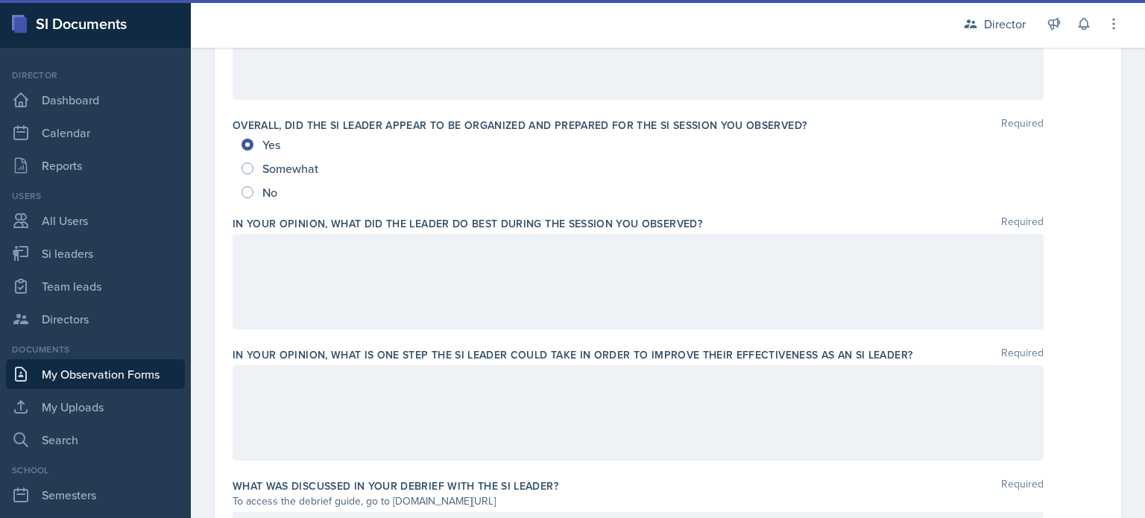
scroll to position [819, 0]
click at [379, 282] on div at bounding box center [638, 281] width 811 height 95
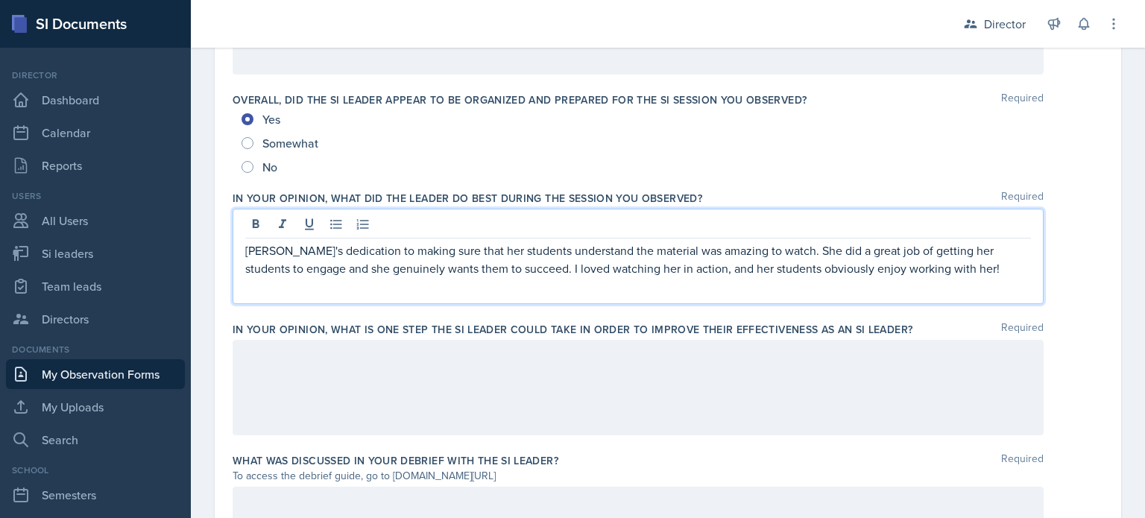
click at [370, 382] on div at bounding box center [638, 387] width 811 height 95
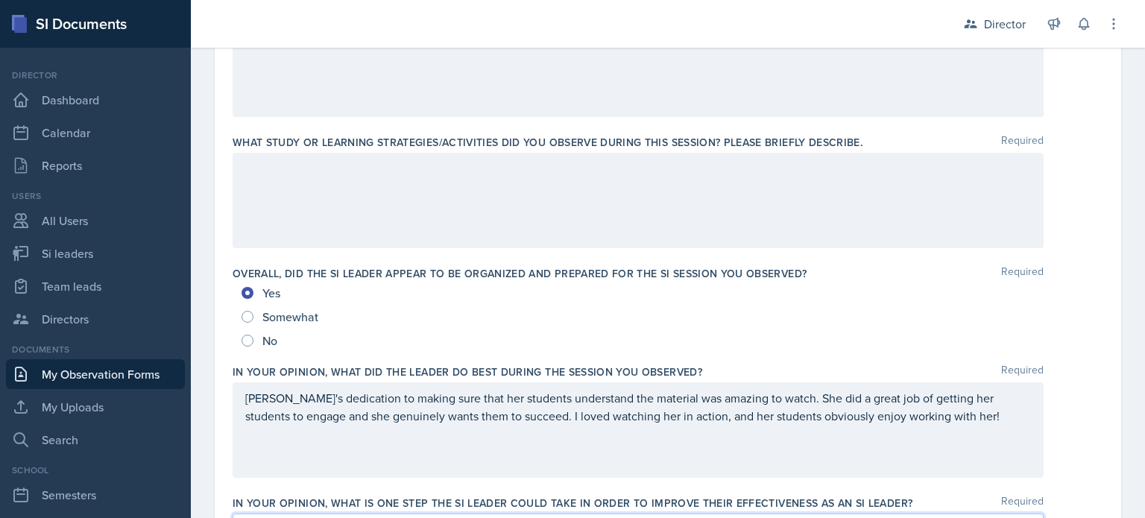
scroll to position [668, 0]
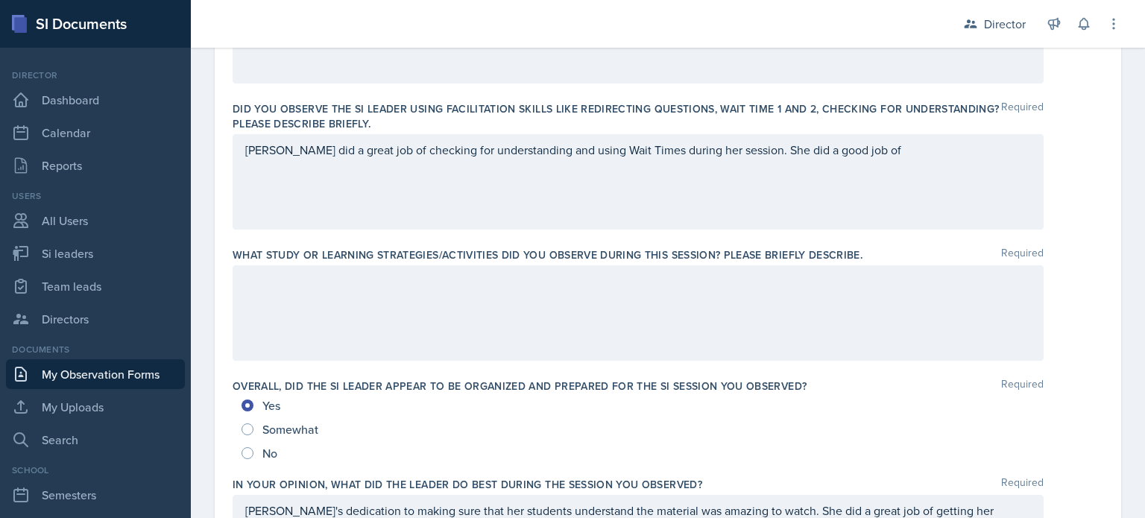
click at [648, 324] on div at bounding box center [638, 312] width 811 height 95
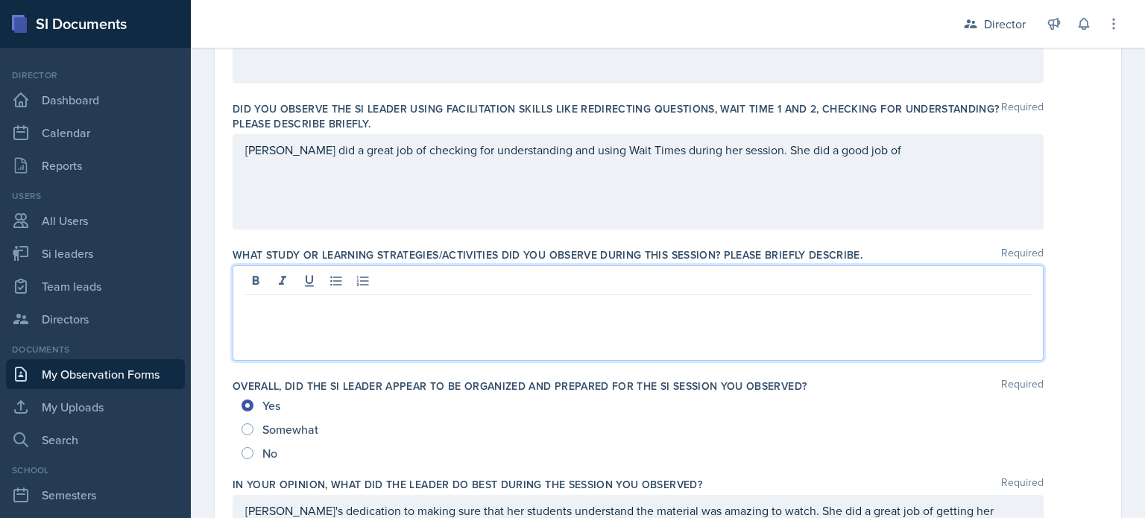
scroll to position [584, 0]
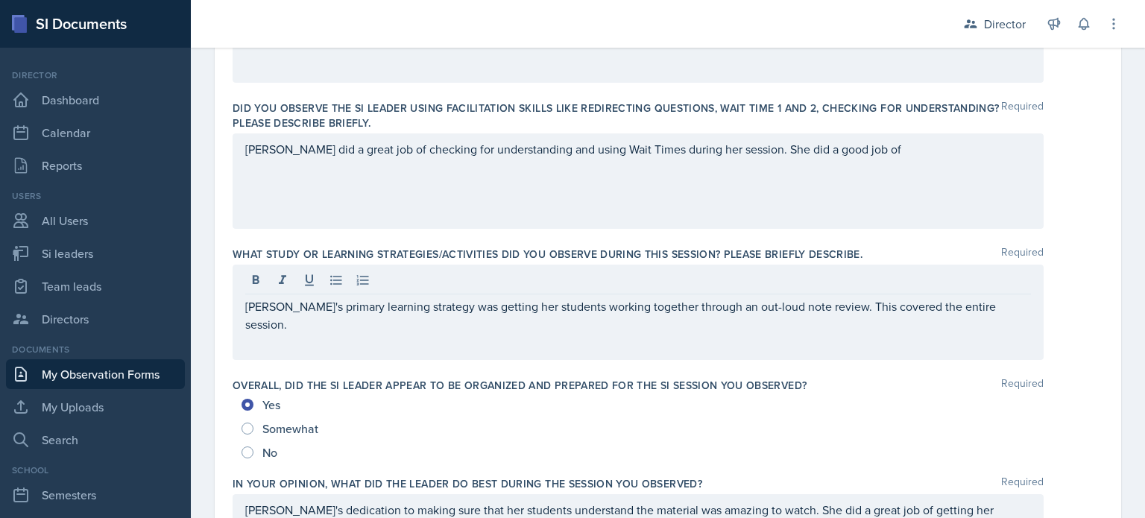
click at [844, 174] on div "[PERSON_NAME] did a great job of checking for understanding and using Wait Time…" at bounding box center [638, 180] width 811 height 95
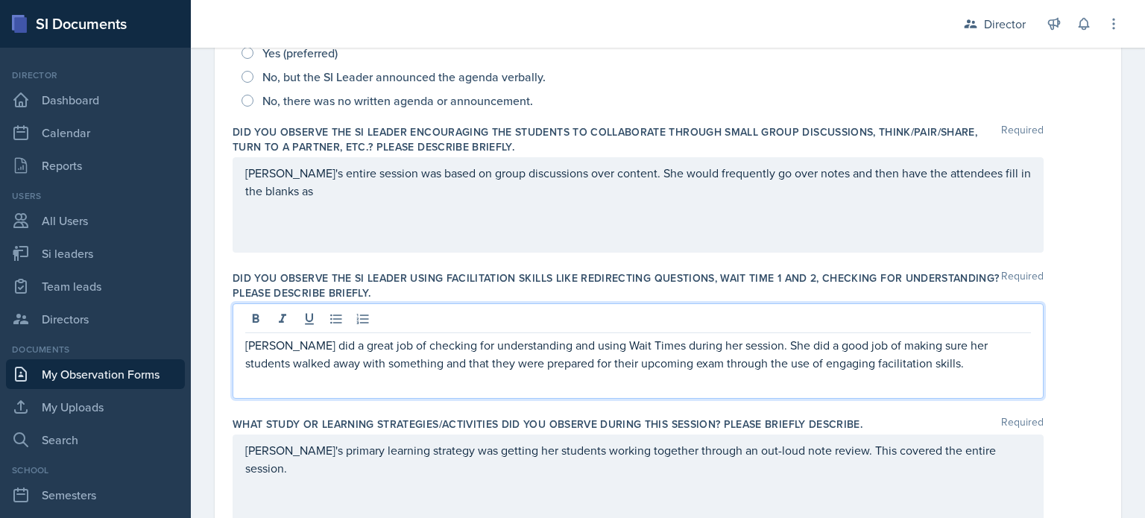
click at [789, 223] on div "[PERSON_NAME]'s entire session was based on group discussions over content. She…" at bounding box center [638, 204] width 811 height 95
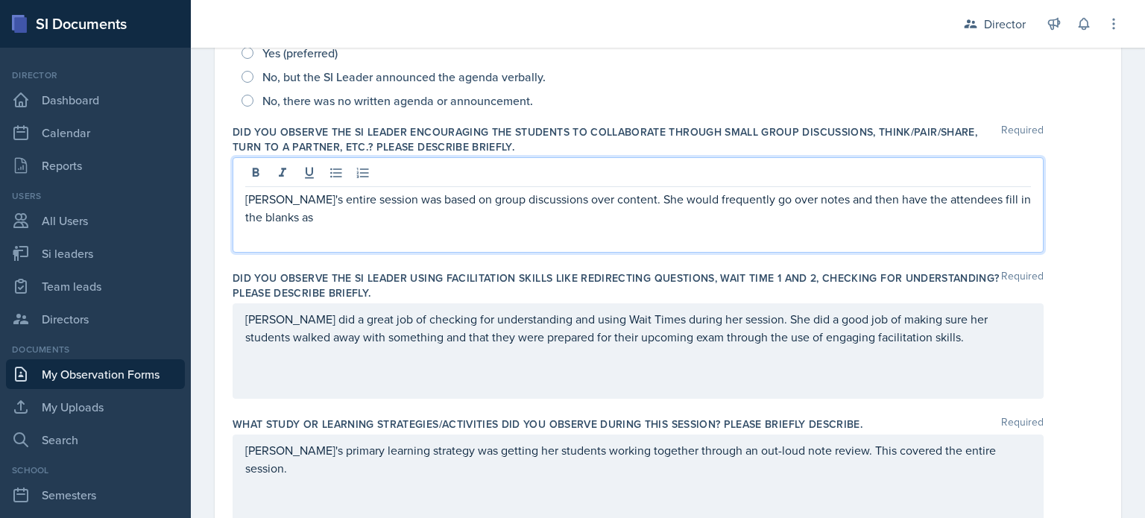
scroll to position [414, 0]
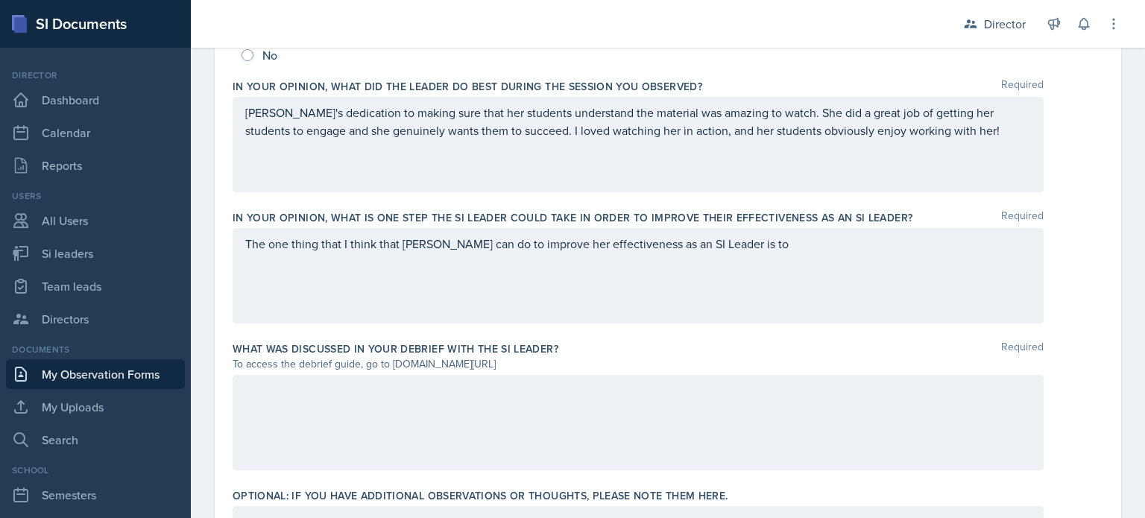
click at [757, 270] on div "The one thing that I think that [PERSON_NAME] can do to improve her effectivene…" at bounding box center [638, 275] width 811 height 95
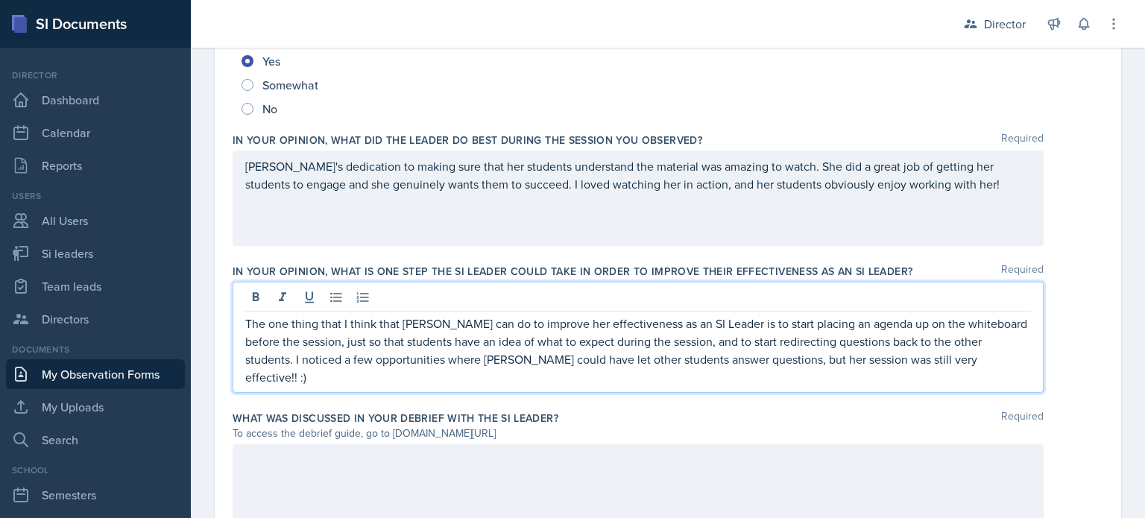
scroll to position [1098, 0]
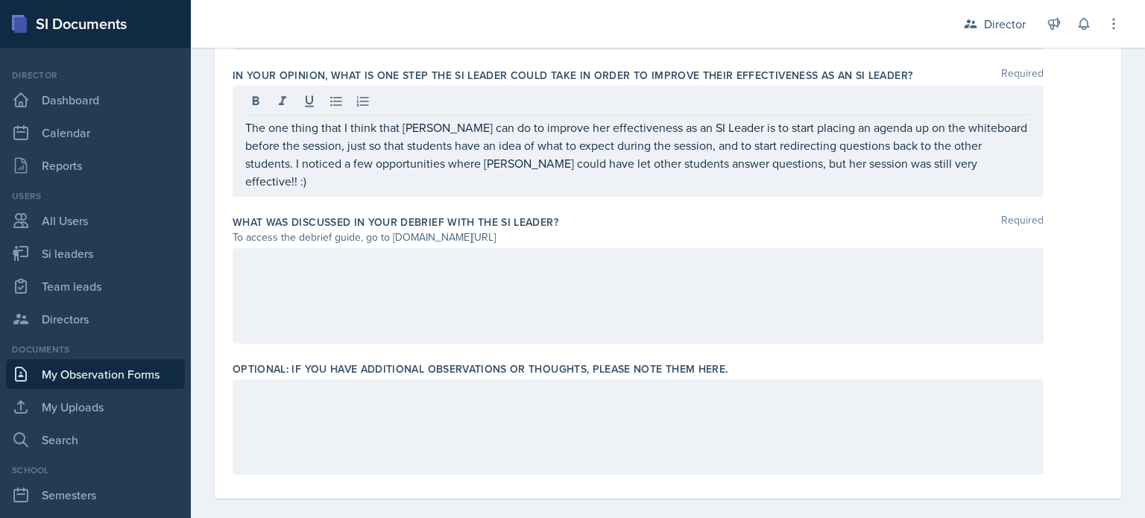
click at [680, 304] on div at bounding box center [638, 295] width 811 height 95
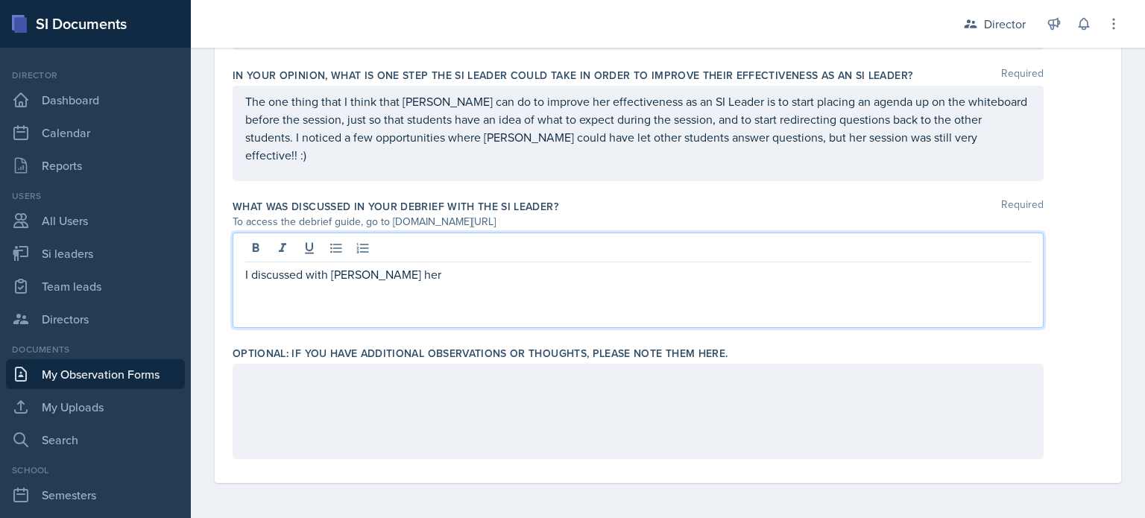
click at [563, 407] on div at bounding box center [638, 411] width 811 height 95
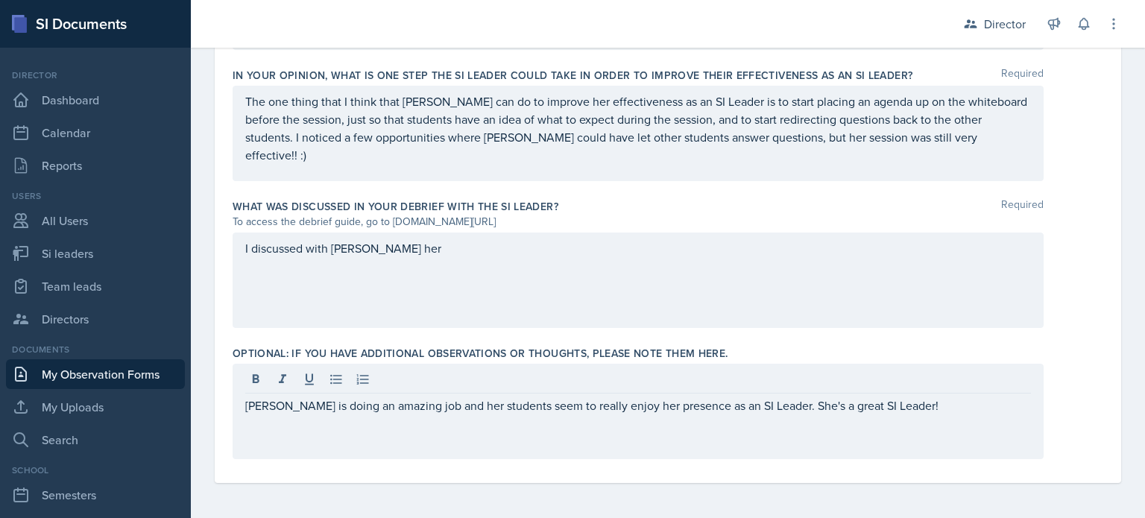
click at [490, 294] on div "I discussed with [PERSON_NAME] her" at bounding box center [638, 280] width 811 height 95
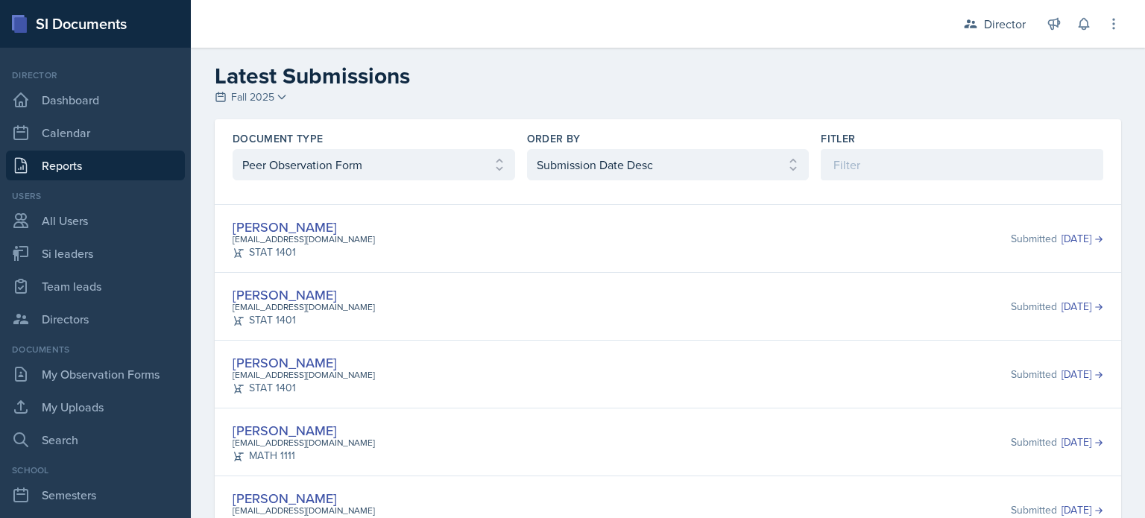
select select "2"
click at [280, 24] on div at bounding box center [563, 24] width 721 height 48
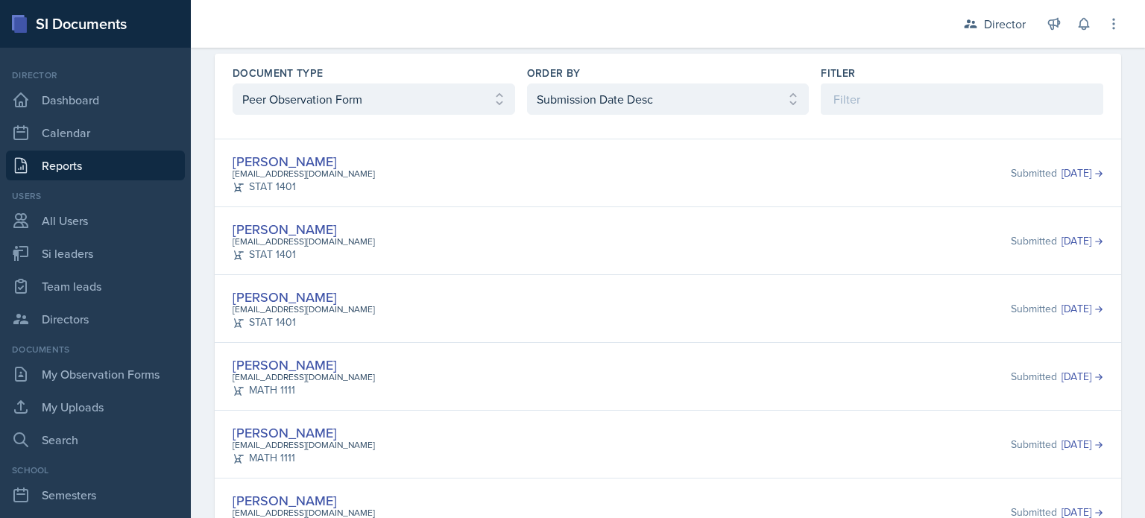
click at [272, 123] on div "Document Type Select document type Planning Sheet Peer Observation Form Team le…" at bounding box center [668, 90] width 906 height 73
click at [301, 101] on select "Select document type Planning Sheet Peer Observation Form Team lead Observation…" at bounding box center [374, 98] width 282 height 31
select select "1"
click at [233, 115] on select "Select document type Planning Sheet Peer Observation Form Team lead Observation…" at bounding box center [374, 98] width 282 height 31
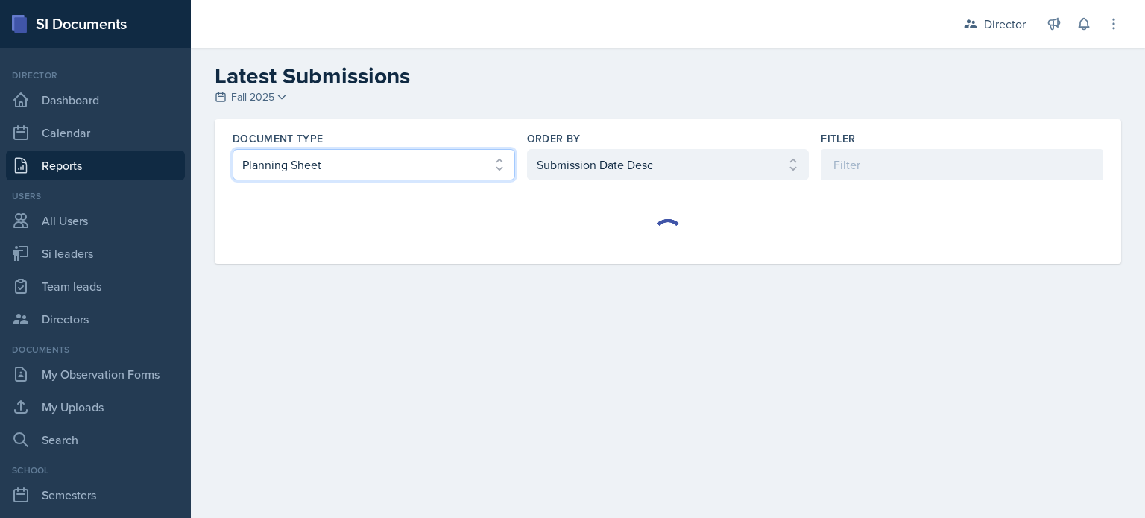
scroll to position [0, 0]
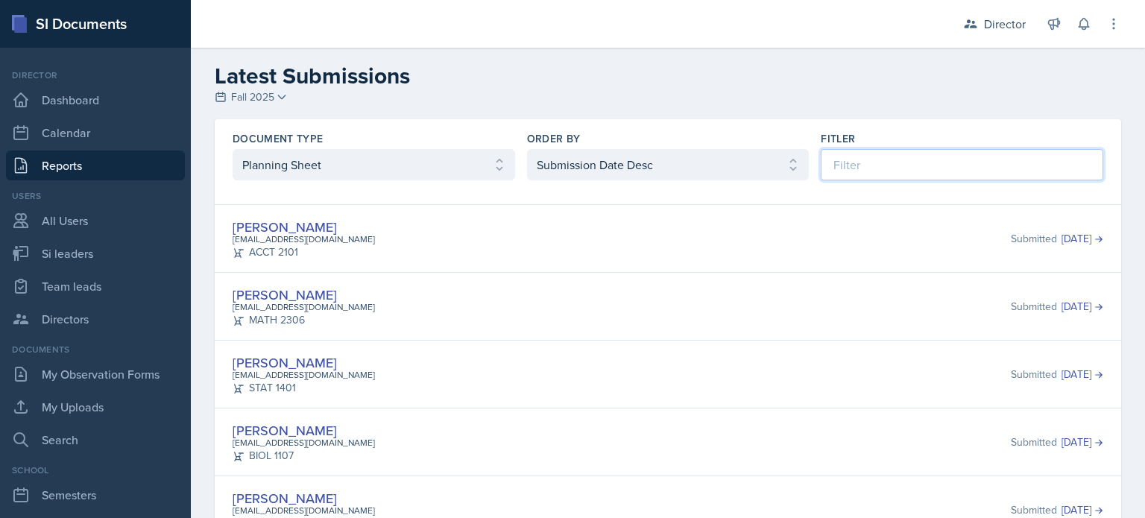
click at [898, 160] on input at bounding box center [962, 164] width 282 height 31
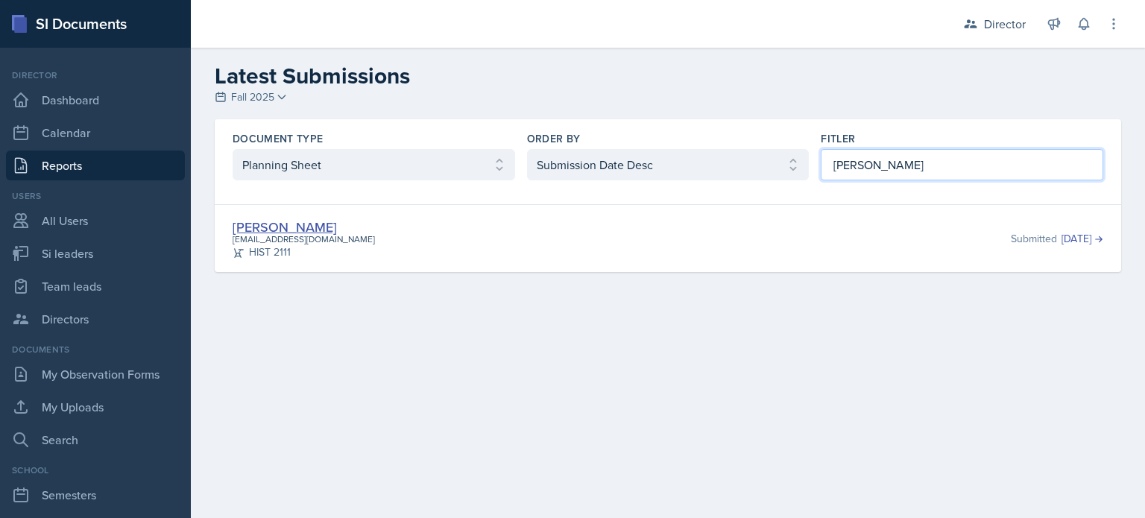
type input "kate"
click at [307, 220] on link "Kate Brainerd" at bounding box center [285, 227] width 104 height 19
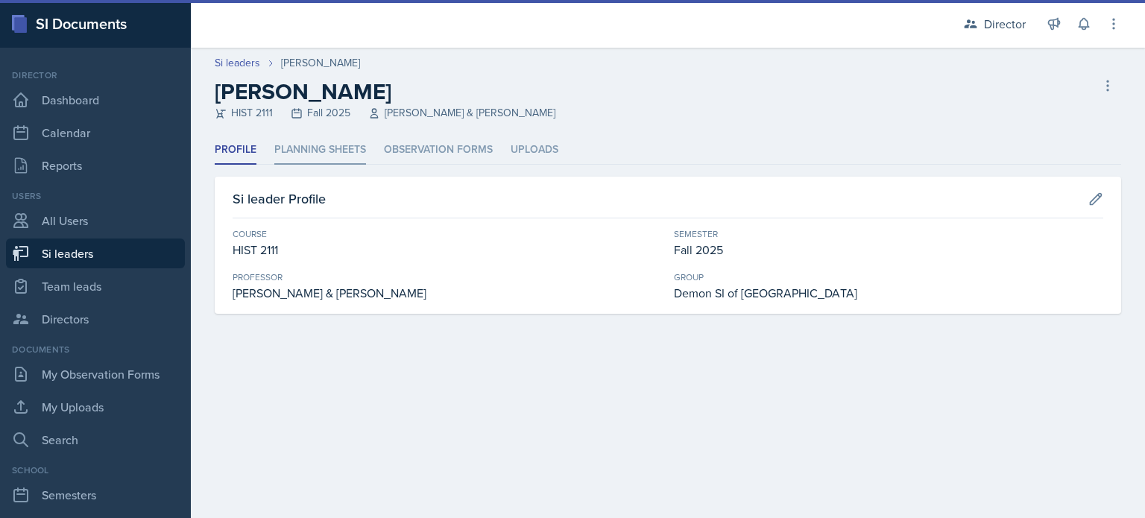
click at [338, 156] on li "Planning Sheets" at bounding box center [320, 150] width 92 height 29
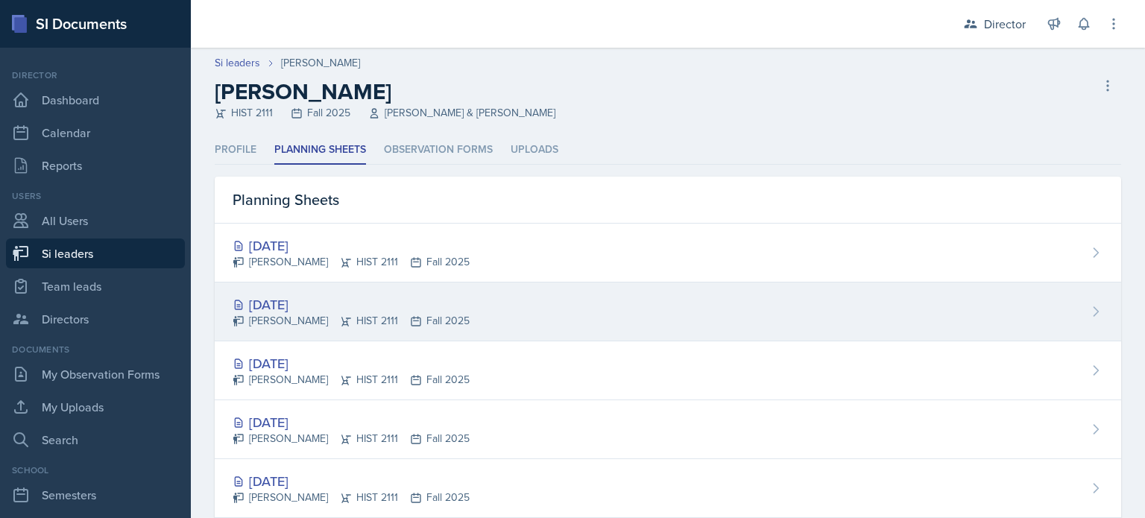
click at [350, 306] on div "Oct 8th, 2025" at bounding box center [351, 304] width 237 height 20
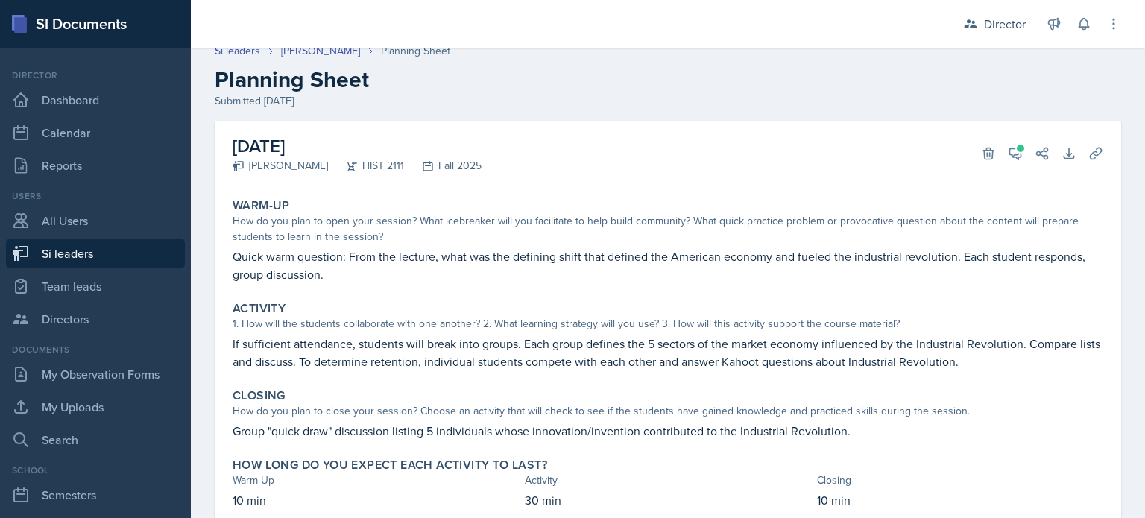
scroll to position [12, 0]
click at [1008, 154] on icon at bounding box center [1015, 153] width 15 height 15
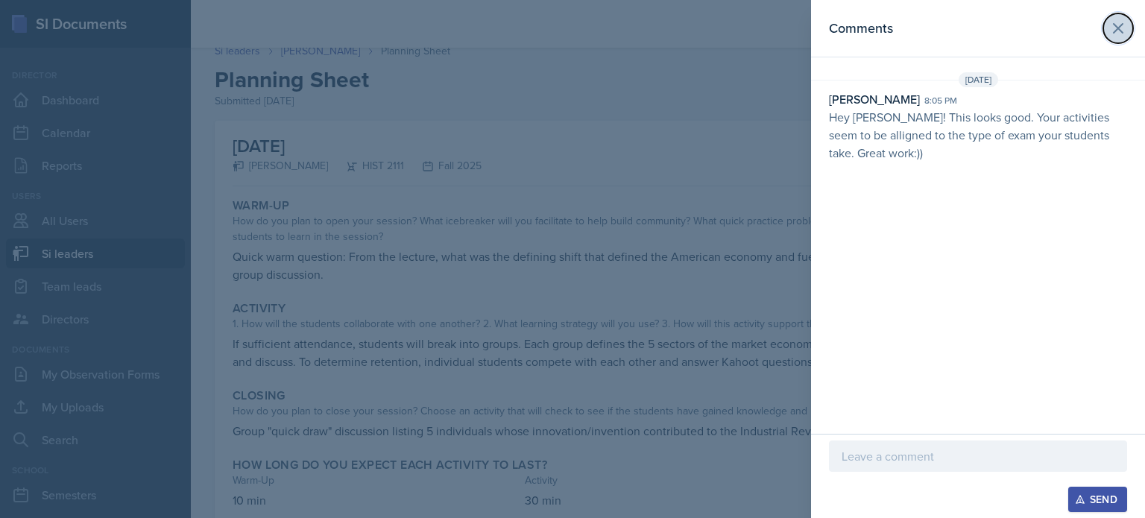
click at [1113, 28] on icon at bounding box center [1118, 28] width 18 height 18
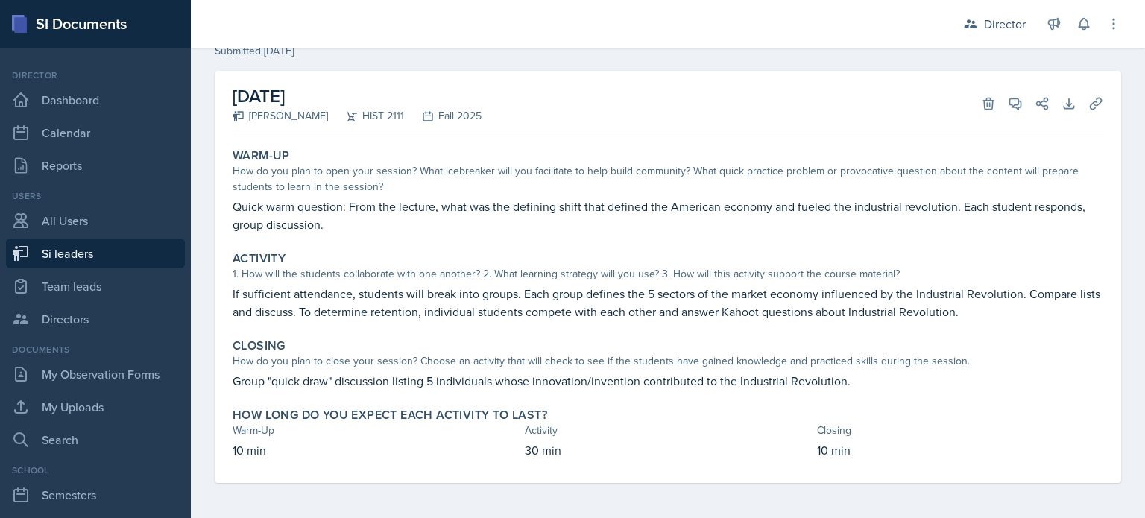
scroll to position [63, 0]
